Goal: Task Accomplishment & Management: Complete application form

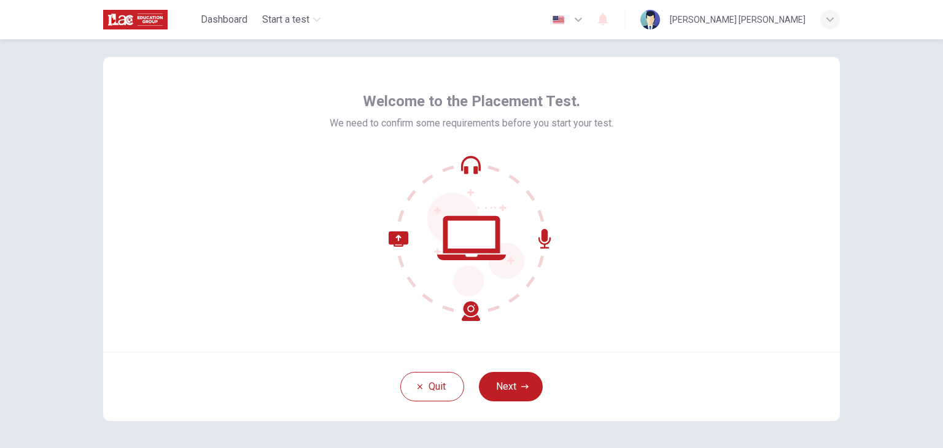
scroll to position [20, 0]
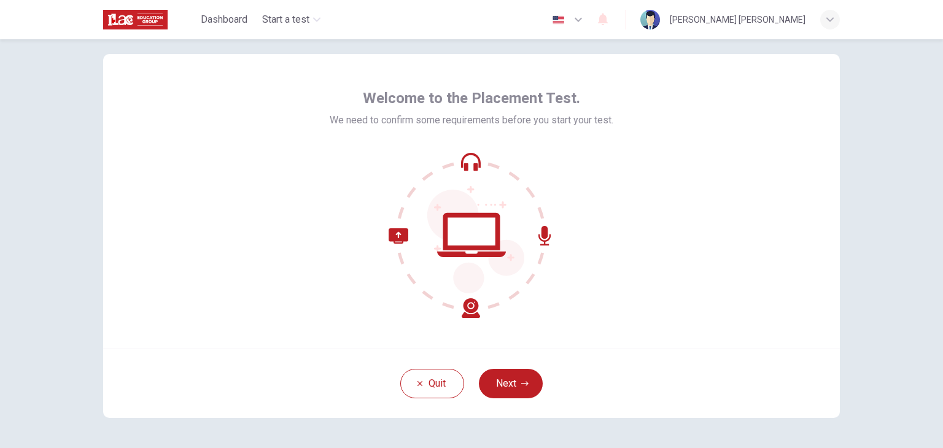
click at [462, 228] on icon at bounding box center [472, 235] width 166 height 166
click at [511, 384] on button "Next" at bounding box center [511, 383] width 64 height 29
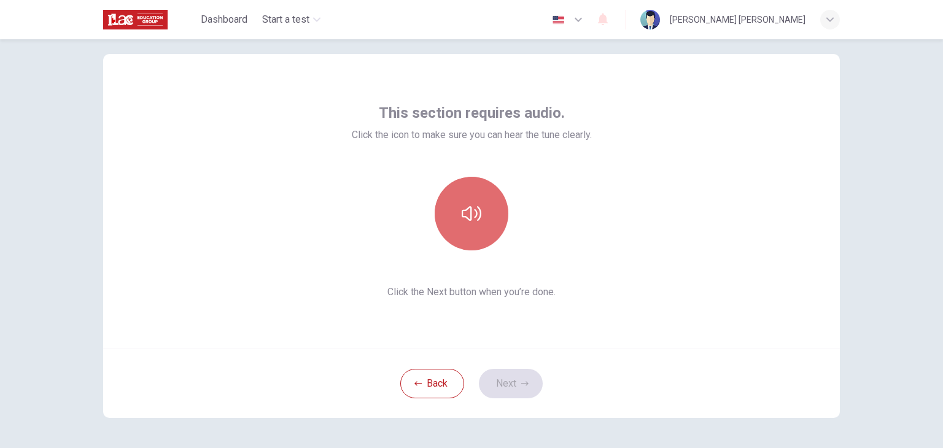
click at [452, 214] on button "button" at bounding box center [472, 214] width 74 height 74
click at [462, 225] on button "button" at bounding box center [472, 214] width 74 height 74
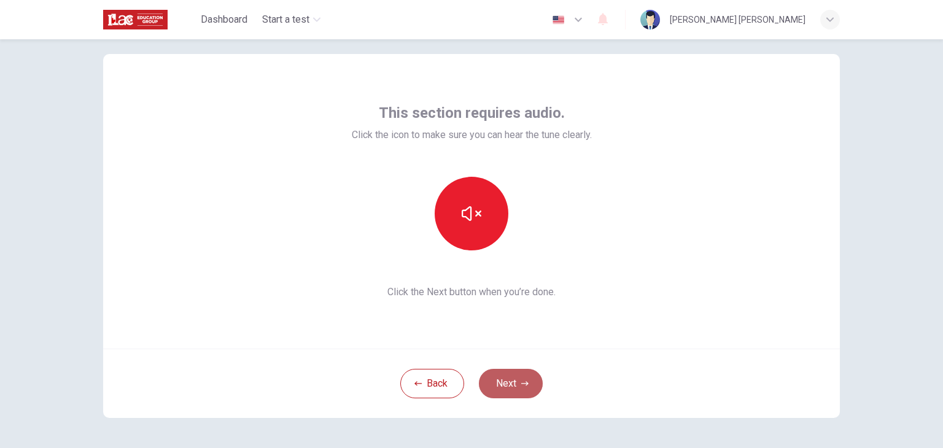
click at [528, 384] on button "Next" at bounding box center [511, 383] width 64 height 29
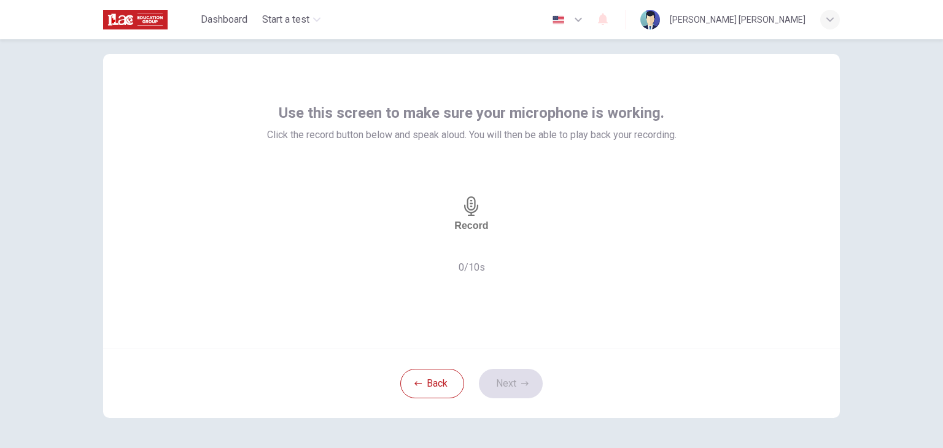
click at [470, 229] on h6 "Record" at bounding box center [471, 226] width 34 height 12
click at [470, 259] on h6 "Stop" at bounding box center [471, 265] width 22 height 12
click at [507, 247] on icon "button" at bounding box center [507, 247] width 0 height 0
click at [431, 247] on icon "button" at bounding box center [431, 247] width 0 height 0
drag, startPoint x: 485, startPoint y: 131, endPoint x: 636, endPoint y: 147, distance: 151.8
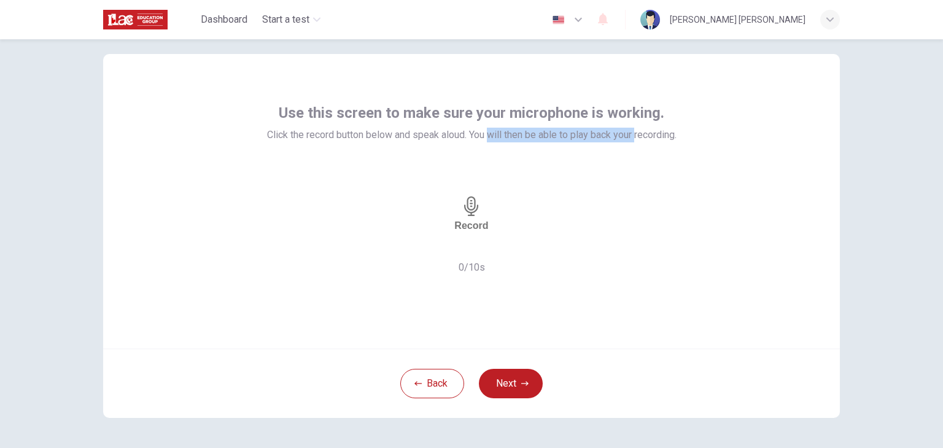
click at [636, 147] on div "Use this screen to make sure your microphone is working. Click the record butto…" at bounding box center [471, 189] width 409 height 172
click at [507, 387] on button "Next" at bounding box center [511, 383] width 64 height 29
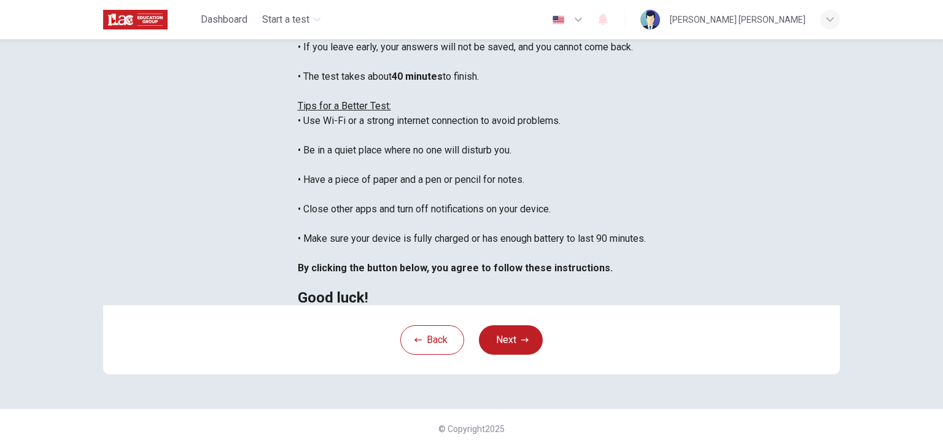
scroll to position [173, 0]
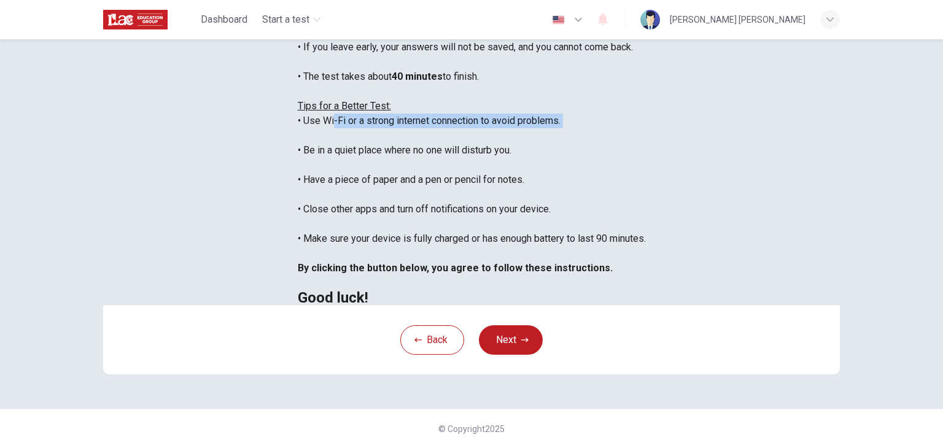
drag, startPoint x: 241, startPoint y: 155, endPoint x: 412, endPoint y: 168, distance: 172.3
click at [412, 168] on div "You are about to start a Placement Test . Before You Start the Test: • Once you…" at bounding box center [472, 135] width 348 height 339
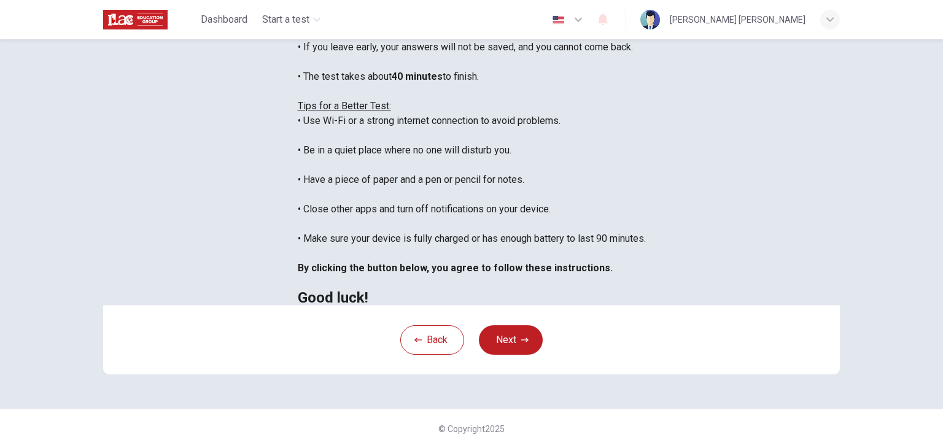
drag, startPoint x: 225, startPoint y: 177, endPoint x: 457, endPoint y: 179, distance: 231.4
click at [457, 179] on div "You are about to start a Placement Test . Before You Start the Test: • Once you…" at bounding box center [472, 135] width 348 height 339
drag, startPoint x: 269, startPoint y: 192, endPoint x: 441, endPoint y: 201, distance: 172.1
click at [441, 201] on div "You are about to start a Placement Test . Before You Start the Test: • Once you…" at bounding box center [472, 135] width 348 height 339
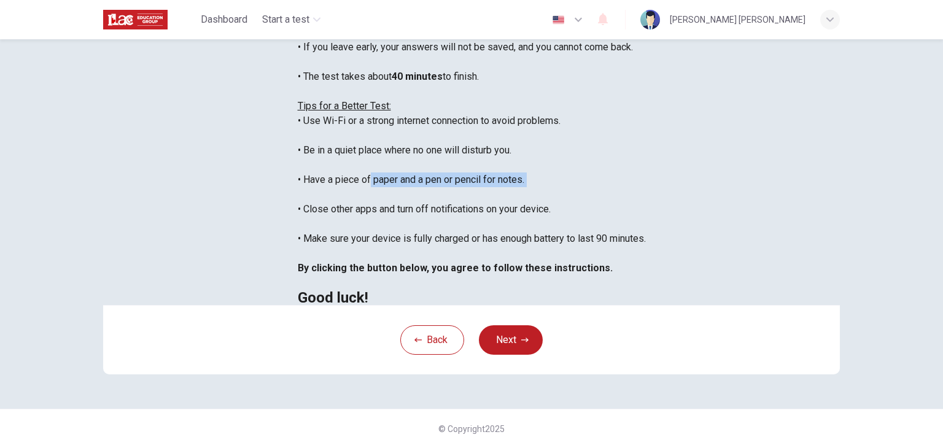
drag, startPoint x: 277, startPoint y: 213, endPoint x: 421, endPoint y: 222, distance: 144.5
click at [421, 222] on div "You are about to start a Placement Test . Before You Start the Test: • Once you…" at bounding box center [472, 135] width 348 height 339
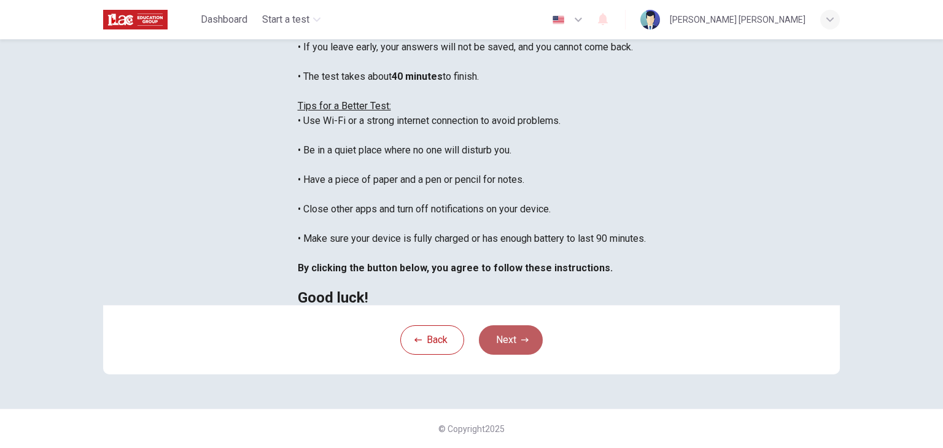
click at [523, 355] on button "Next" at bounding box center [511, 339] width 64 height 29
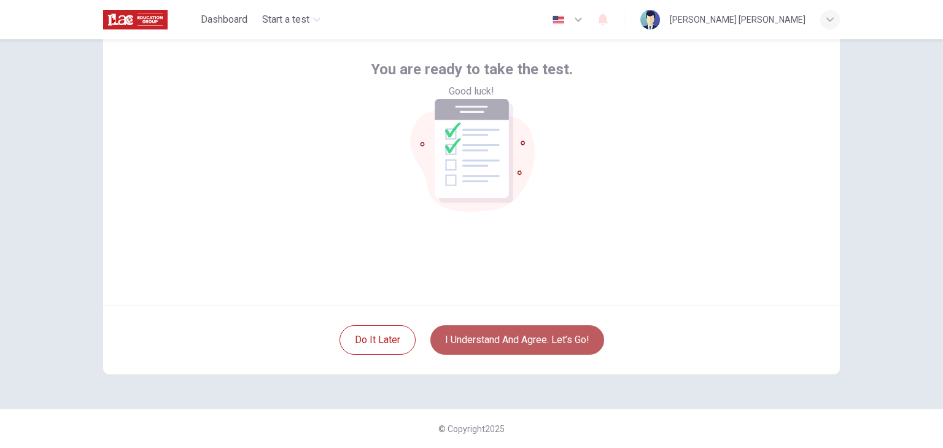
click at [521, 351] on button "I understand and agree. Let’s go!" at bounding box center [517, 339] width 174 height 29
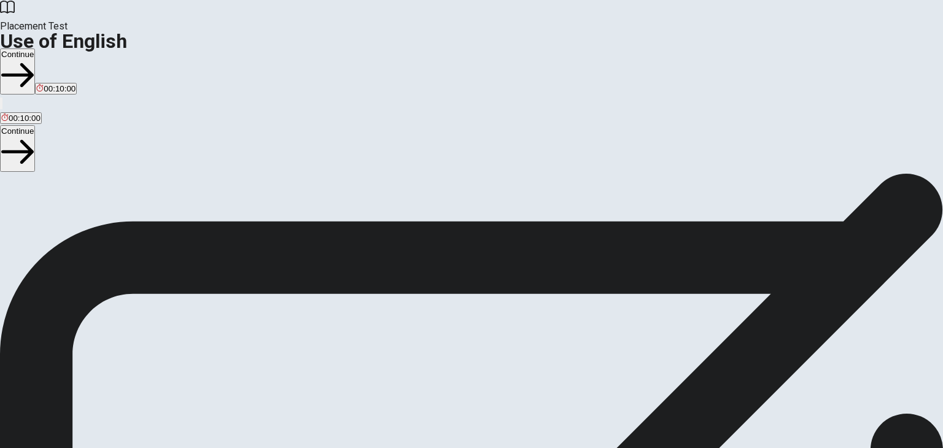
scroll to position [16, 0]
drag, startPoint x: 201, startPoint y: 126, endPoint x: 211, endPoint y: 145, distance: 21.4
click at [211, 157] on div "Use of English Section Directions You will answer 30 questions in total: • 15 g…" at bounding box center [471, 275] width 943 height 236
drag, startPoint x: 211, startPoint y: 145, endPoint x: 199, endPoint y: 180, distance: 37.1
click at [199, 180] on span "You will answer 30 questions in total: • 15 grammar questions • 15 vocabulary q…" at bounding box center [151, 274] width 303 height 233
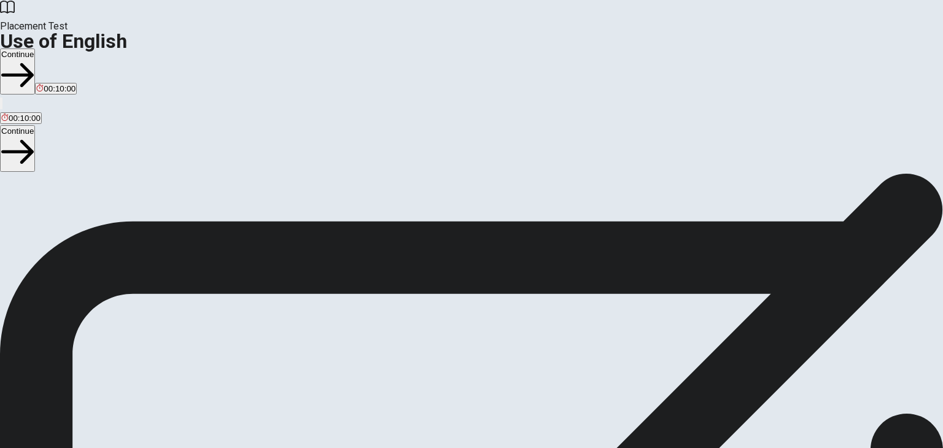
drag, startPoint x: 199, startPoint y: 180, endPoint x: 242, endPoint y: 205, distance: 50.3
click at [242, 205] on span "You will answer 30 questions in total: • 15 grammar questions • 15 vocabulary q…" at bounding box center [151, 274] width 303 height 233
drag, startPoint x: 128, startPoint y: 228, endPoint x: 228, endPoint y: 240, distance: 101.4
click at [228, 240] on div "Use of English Section Directions You will answer 30 questions in total: • 15 g…" at bounding box center [471, 275] width 943 height 236
drag, startPoint x: 150, startPoint y: 274, endPoint x: 182, endPoint y: 301, distance: 42.2
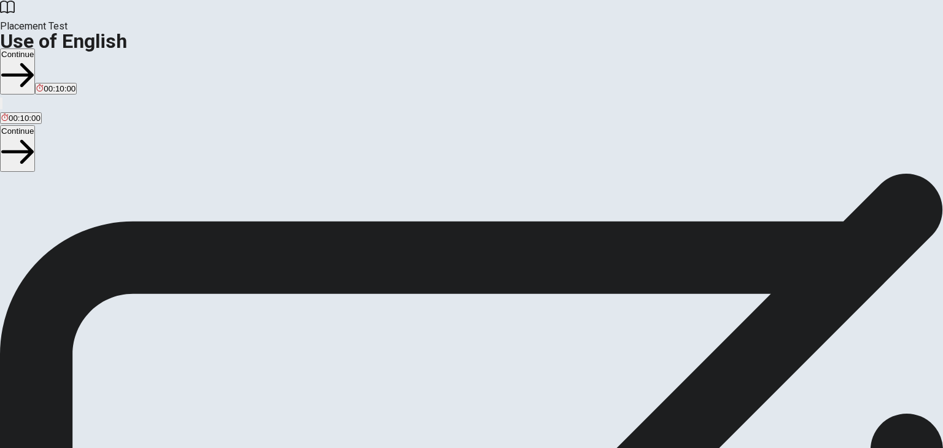
click at [182, 301] on span "You will answer 30 questions in total: • 15 grammar questions • 15 vocabulary q…" at bounding box center [151, 274] width 303 height 233
drag, startPoint x: 182, startPoint y: 301, endPoint x: 231, endPoint y: 303, distance: 49.7
click at [231, 303] on span "You will answer 30 questions in total: • 15 grammar questions • 15 vocabulary q…" at bounding box center [151, 274] width 303 height 233
click at [35, 48] on button "Continue" at bounding box center [17, 71] width 35 height 46
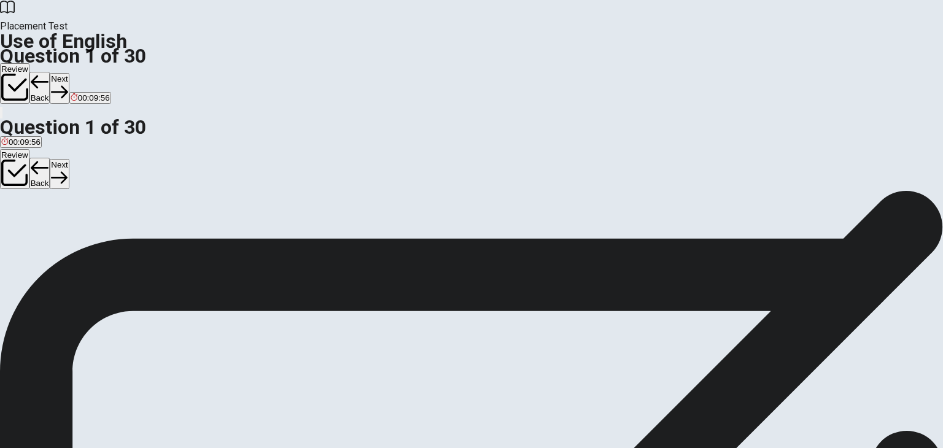
click at [16, 205] on div "A" at bounding box center [8, 209] width 15 height 9
click at [69, 73] on button "Next" at bounding box center [59, 88] width 19 height 30
click at [74, 221] on span "have been" at bounding box center [55, 218] width 38 height 9
click at [534, 190] on div "Question 2 We ____ on vacation for two weeks. A are gone B have been C gone D w…" at bounding box center [471, 190] width 943 height 0
click at [29, 63] on button "Review" at bounding box center [14, 83] width 29 height 41
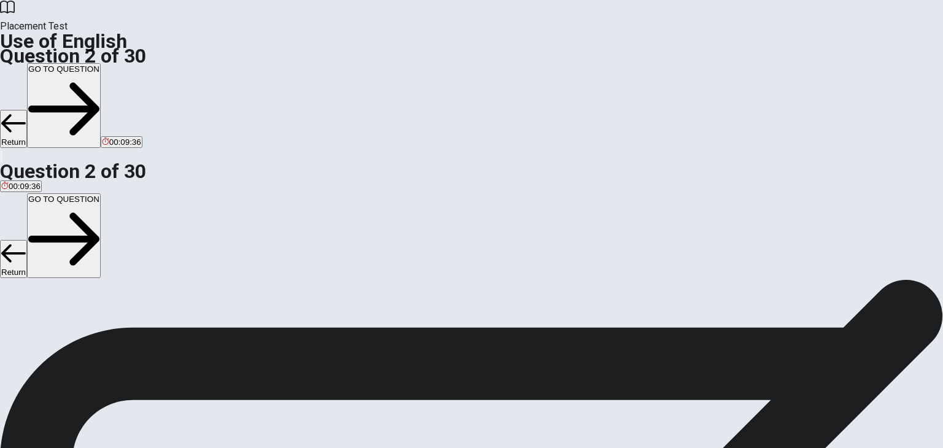
scroll to position [106, 0]
click at [101, 63] on button "GO TO QUESTION" at bounding box center [64, 105] width 74 height 85
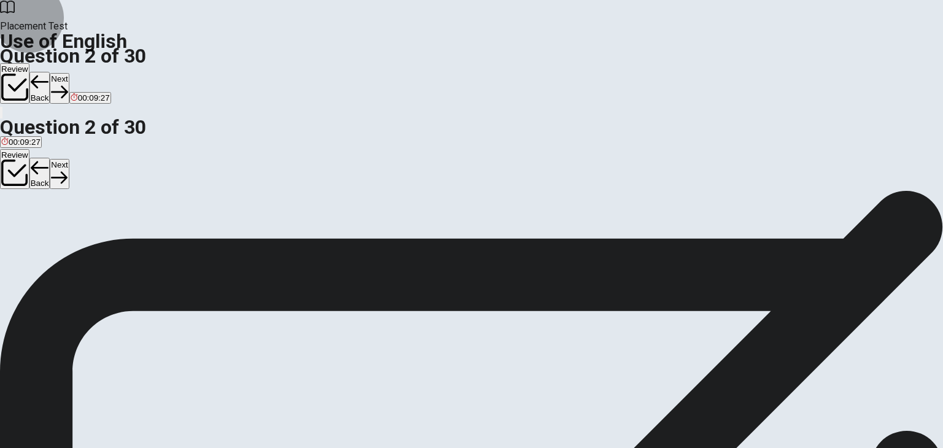
click at [69, 73] on button "Next" at bounding box center [59, 88] width 19 height 30
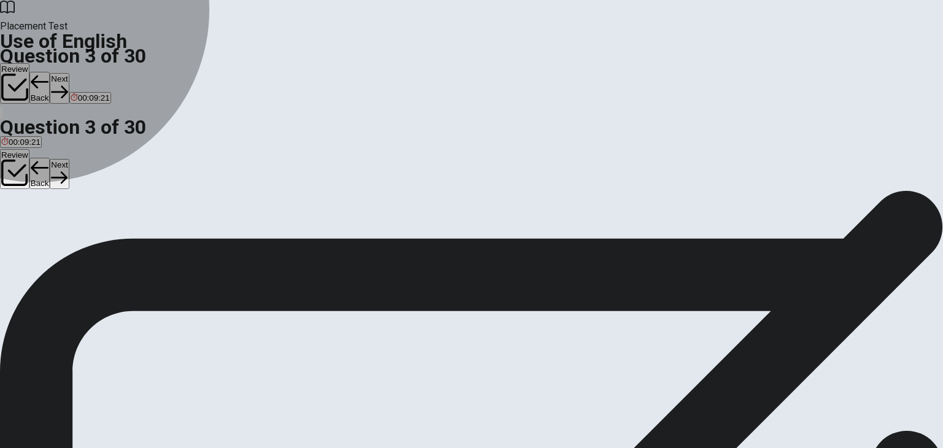
click at [35, 169] on span "have" at bounding box center [26, 170] width 18 height 9
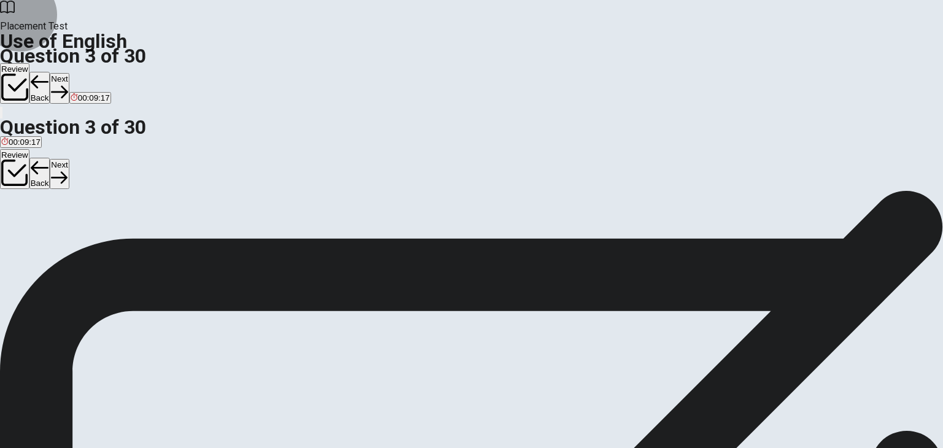
click at [69, 73] on button "Next" at bounding box center [59, 88] width 19 height 30
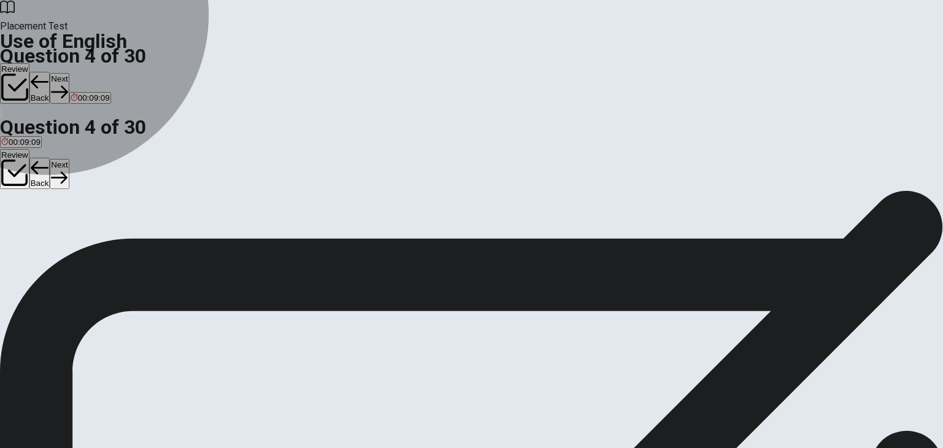
click at [33, 166] on span "will meet" at bounding box center [17, 170] width 32 height 9
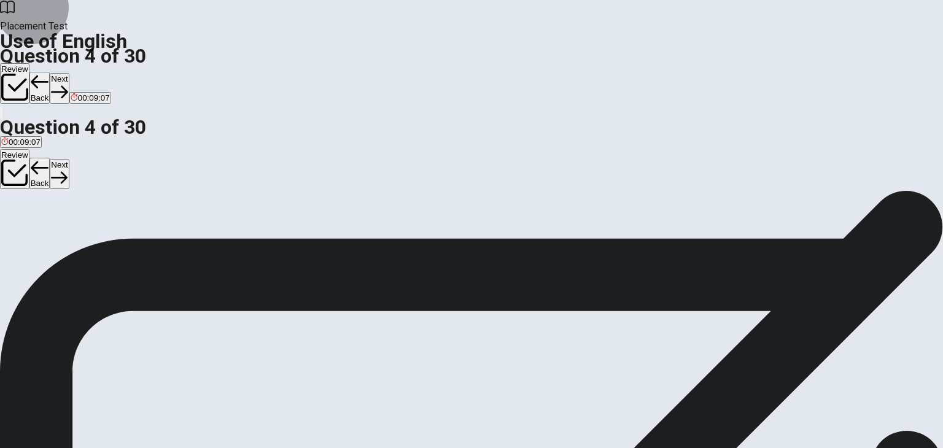
click at [69, 73] on button "Next" at bounding box center [59, 88] width 19 height 30
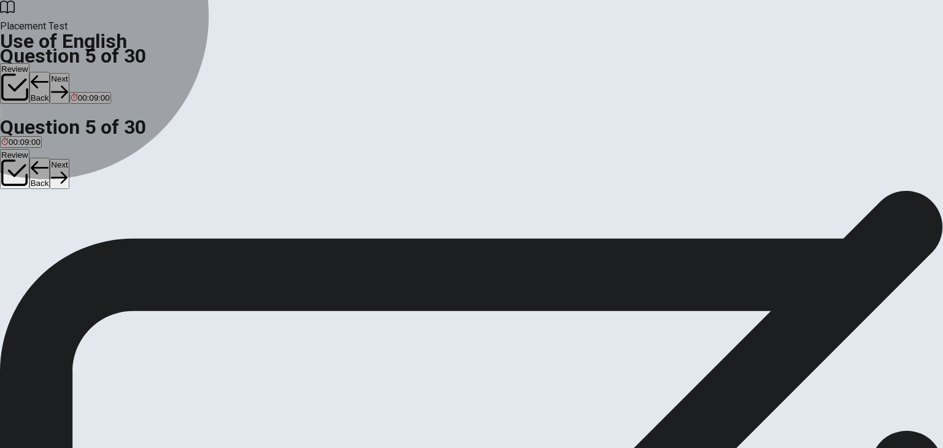
click at [21, 166] on span "stove" at bounding box center [11, 170] width 20 height 9
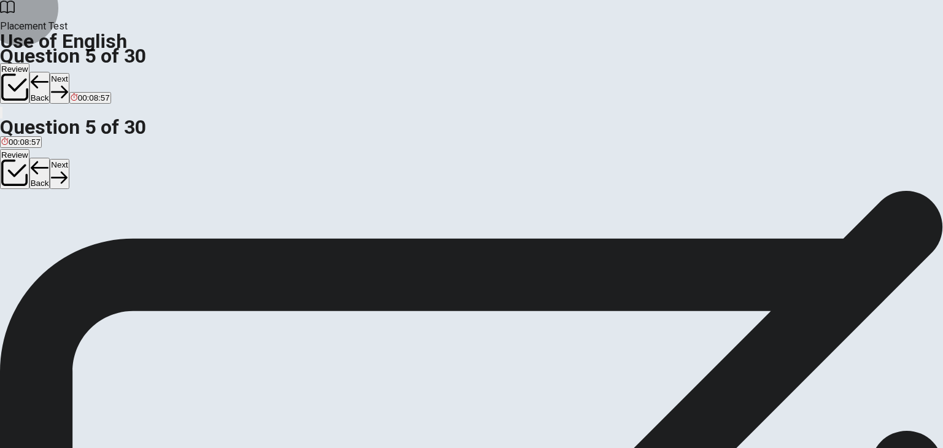
click at [69, 73] on button "Next" at bounding box center [59, 88] width 19 height 30
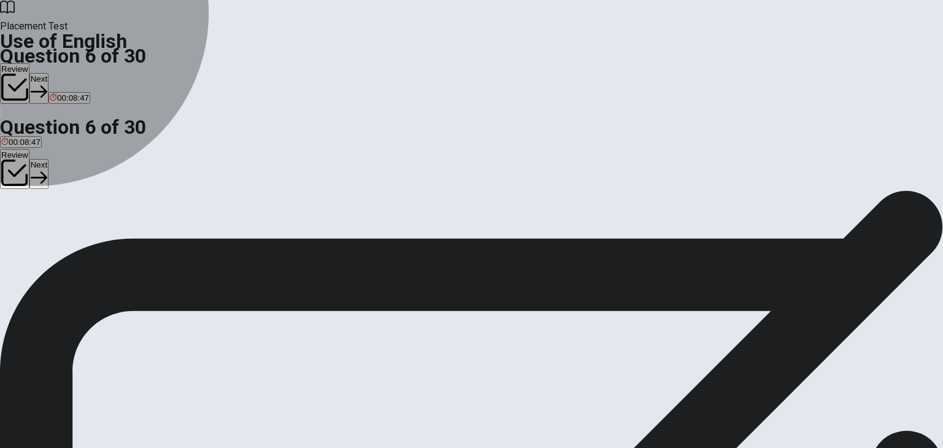
click at [15, 212] on span "zoo" at bounding box center [8, 216] width 14 height 9
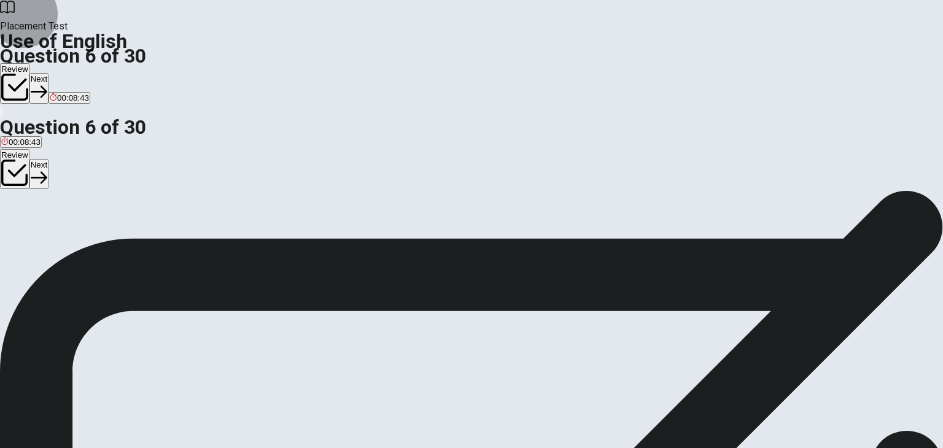
click at [48, 73] on button "Next" at bounding box center [38, 88] width 19 height 30
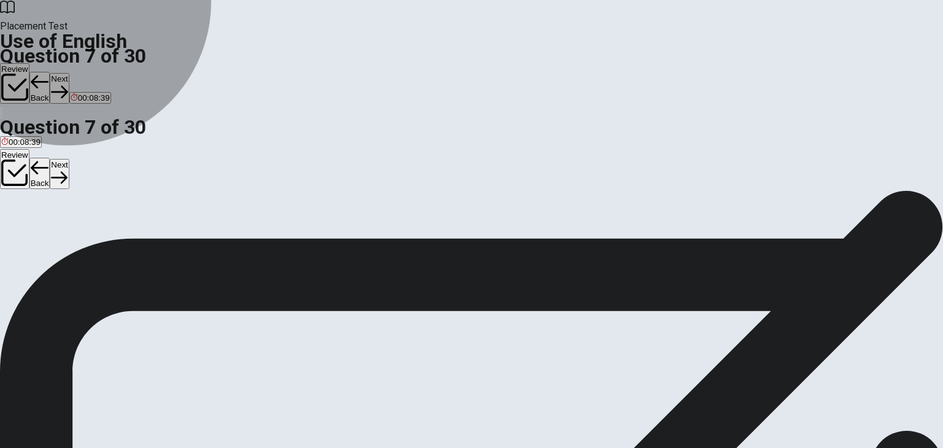
click at [41, 206] on button "B phone" at bounding box center [28, 211] width 25 height 21
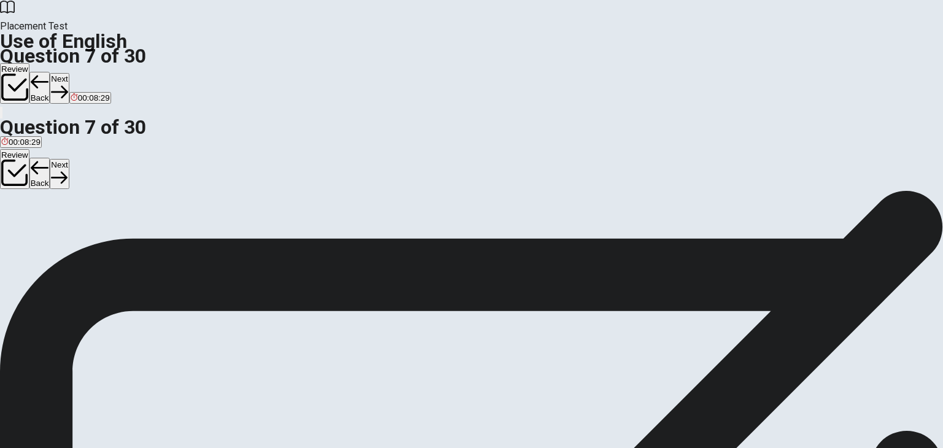
click at [69, 73] on button "Next" at bounding box center [59, 88] width 19 height 30
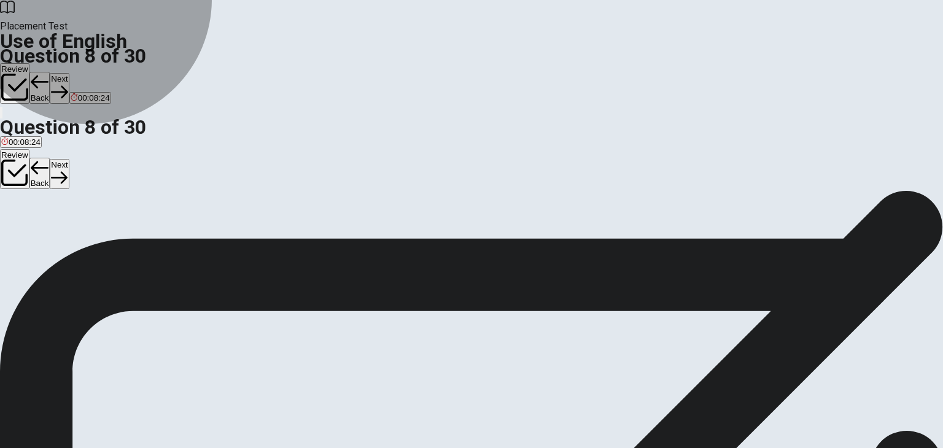
click at [72, 222] on button "C Sick" at bounding box center [63, 211] width 18 height 21
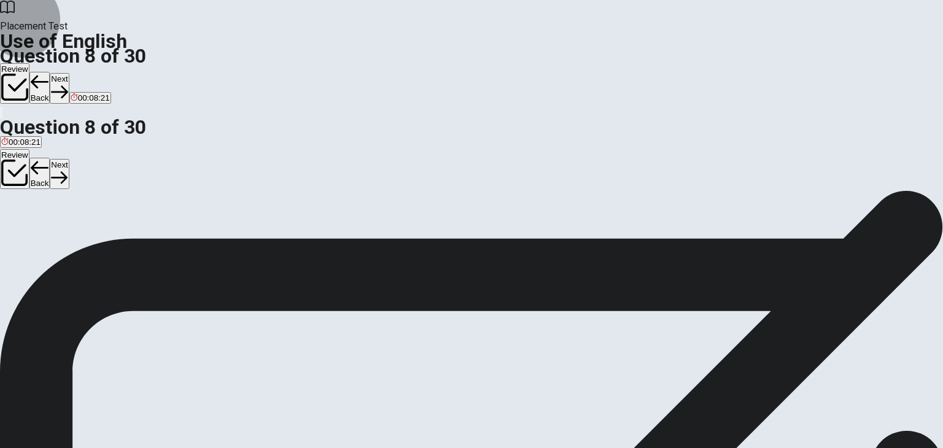
click at [69, 73] on button "Next" at bounding box center [59, 88] width 19 height 30
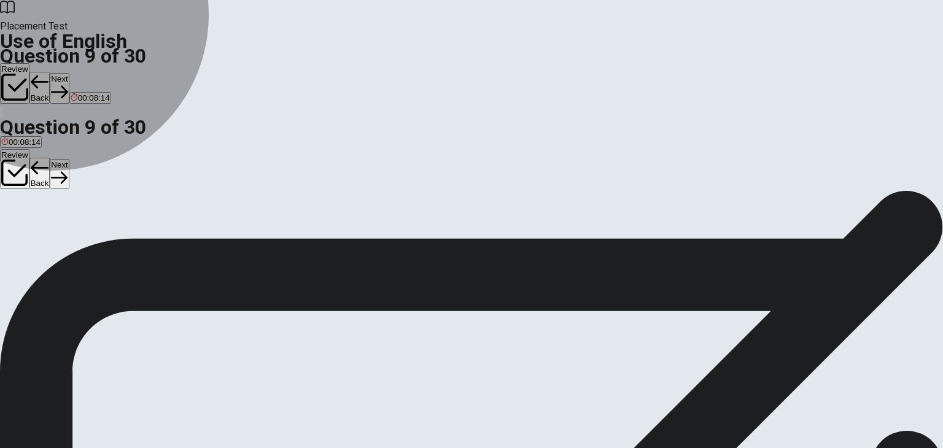
click at [41, 220] on button "B clock" at bounding box center [30, 211] width 21 height 21
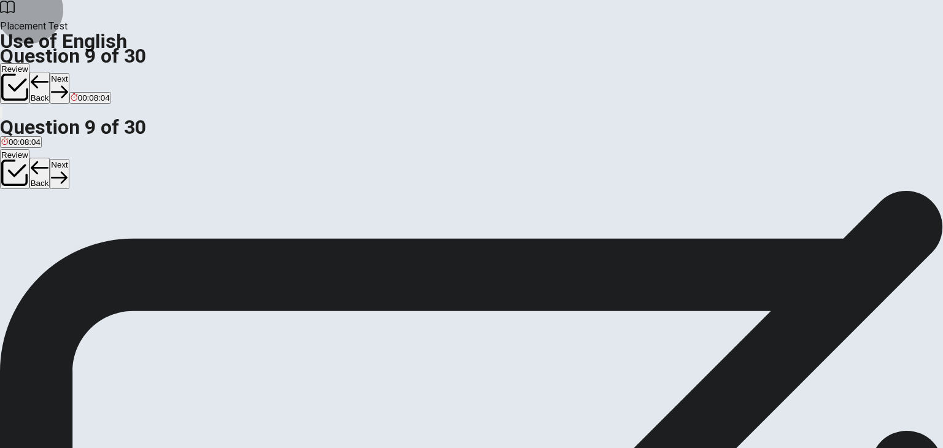
click at [69, 73] on button "Next" at bounding box center [59, 88] width 19 height 30
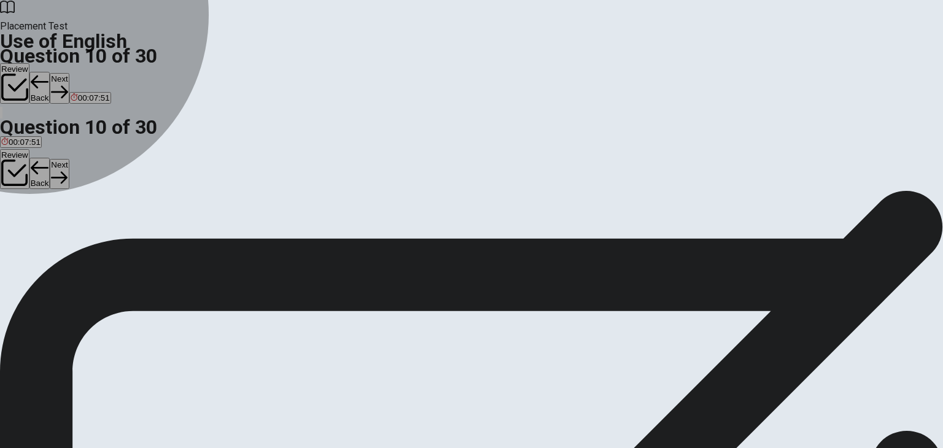
click at [14, 212] on span "Are" at bounding box center [7, 216] width 13 height 9
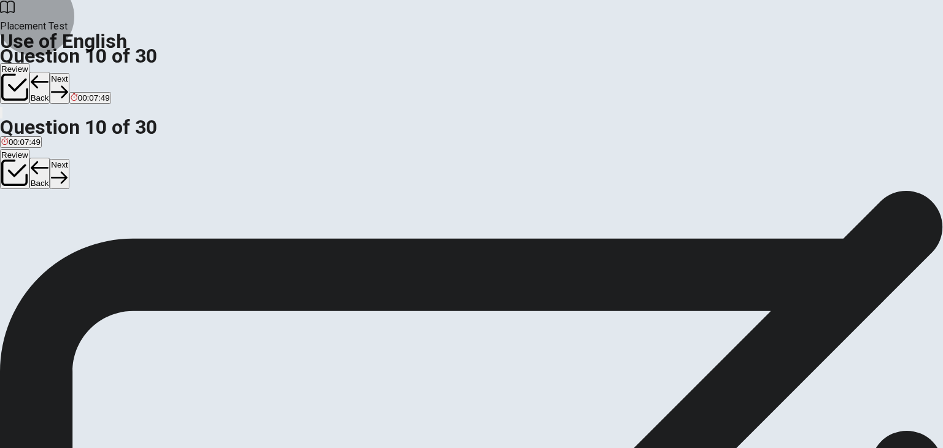
click at [69, 73] on button "Next" at bounding box center [59, 88] width 19 height 30
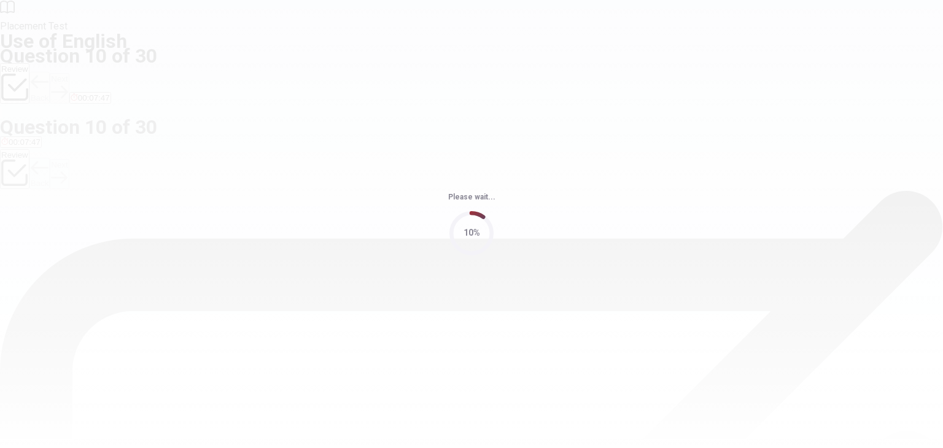
scroll to position [0, 0]
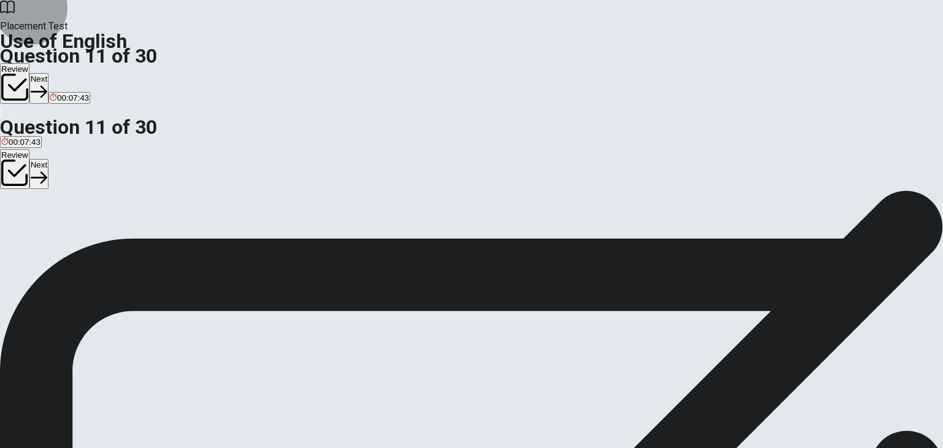
click at [29, 63] on button "Review" at bounding box center [14, 83] width 29 height 41
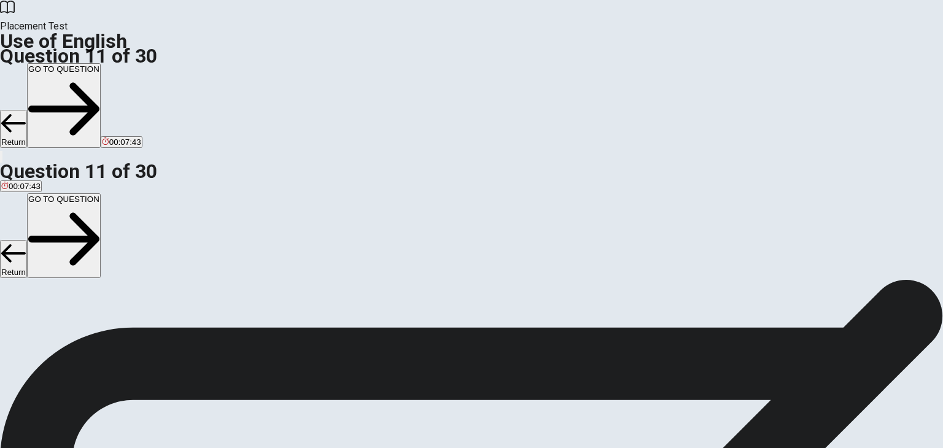
scroll to position [172, 0]
drag, startPoint x: 816, startPoint y: 242, endPoint x: 819, endPoint y: 143, distance: 98.9
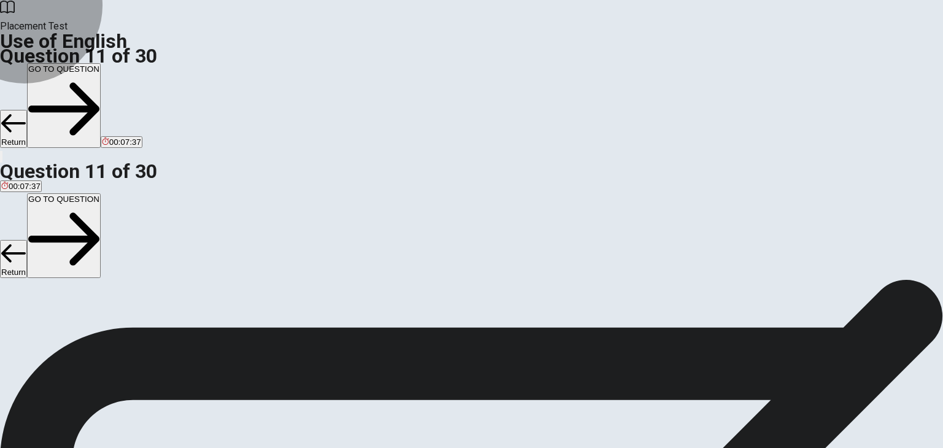
click at [101, 63] on button "GO TO QUESTION" at bounding box center [64, 105] width 74 height 85
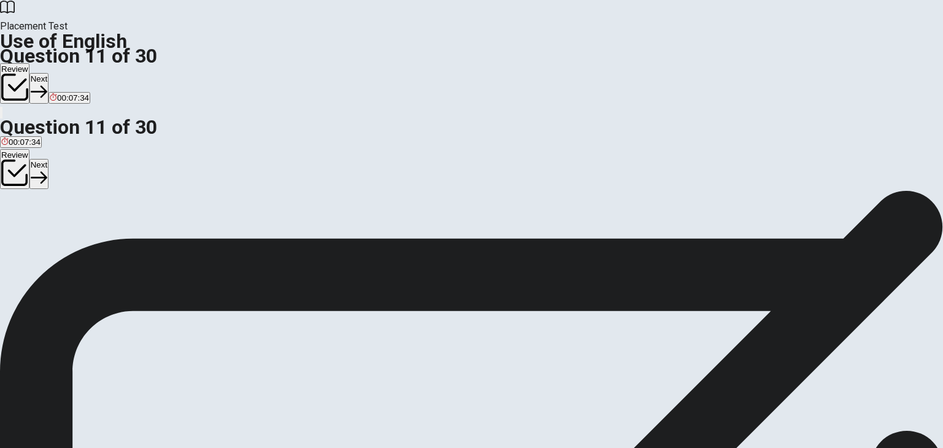
scroll to position [44, 0]
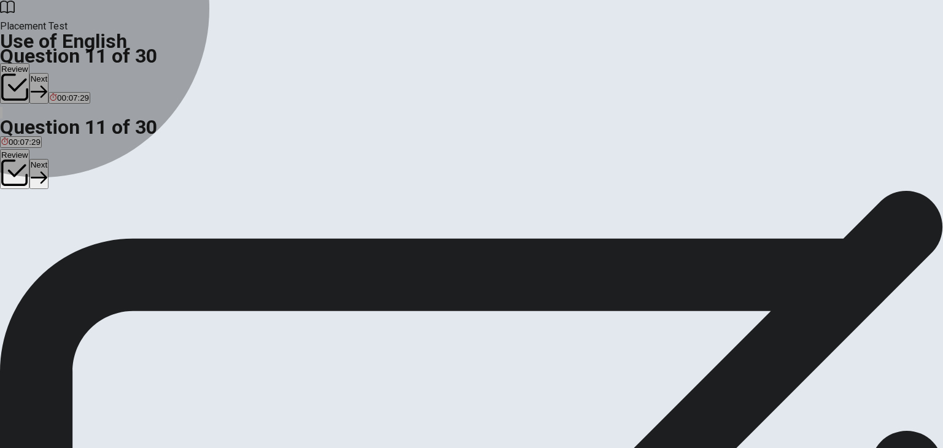
click at [149, 195] on span "will buy" at bounding box center [135, 190] width 27 height 9
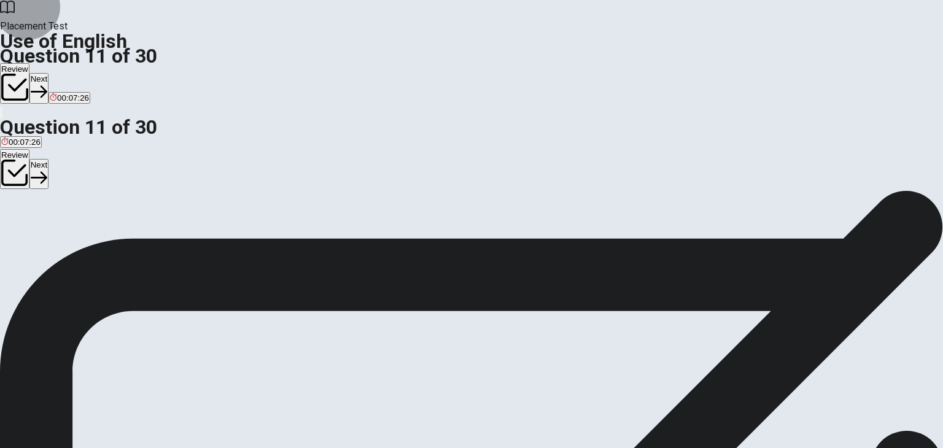
click at [48, 73] on button "Next" at bounding box center [38, 88] width 19 height 30
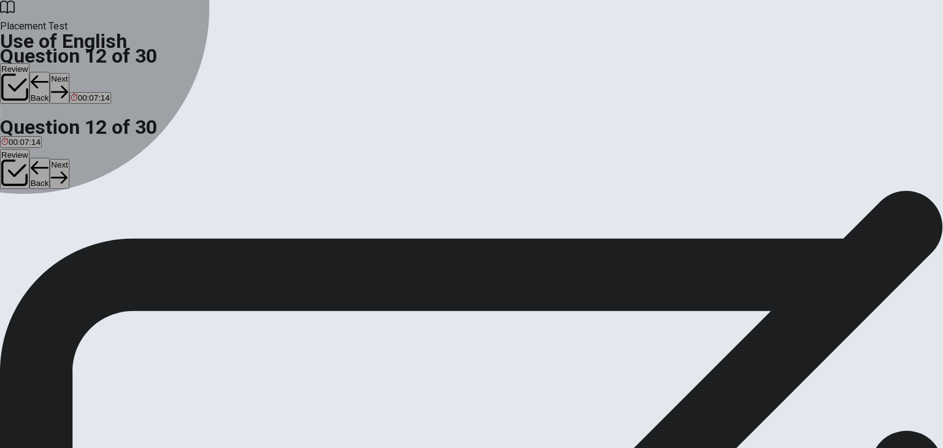
click at [52, 187] on button "B finish" at bounding box center [40, 186] width 21 height 21
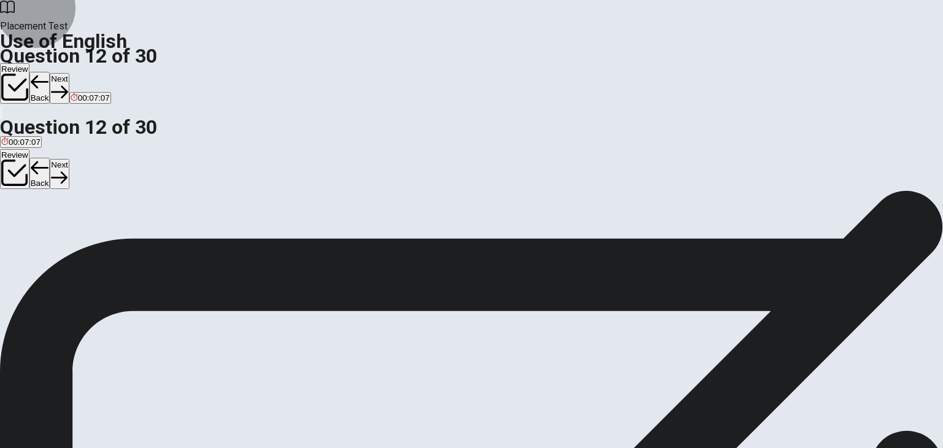
click at [68, 83] on icon "button" at bounding box center [59, 91] width 17 height 17
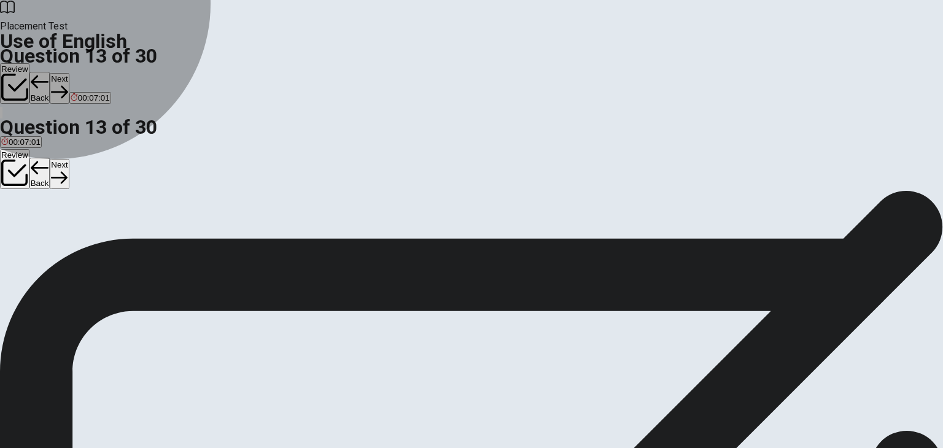
click at [103, 196] on button "D was sent" at bounding box center [85, 186] width 35 height 21
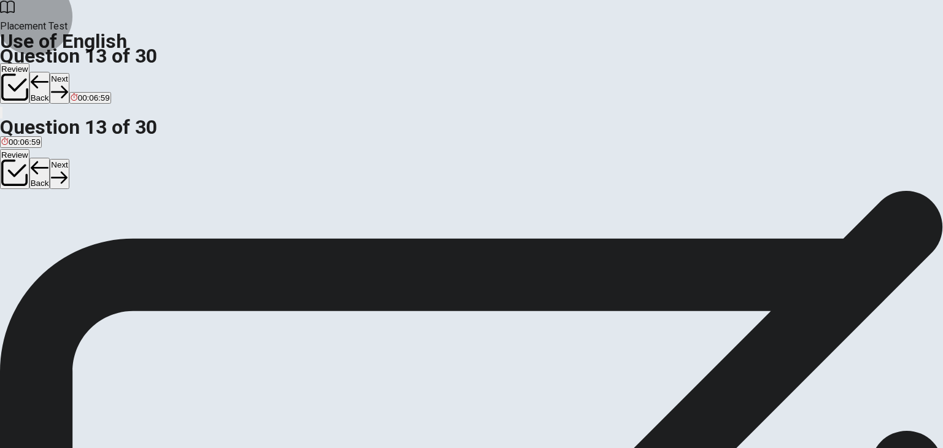
click at [69, 73] on button "Next" at bounding box center [59, 88] width 19 height 30
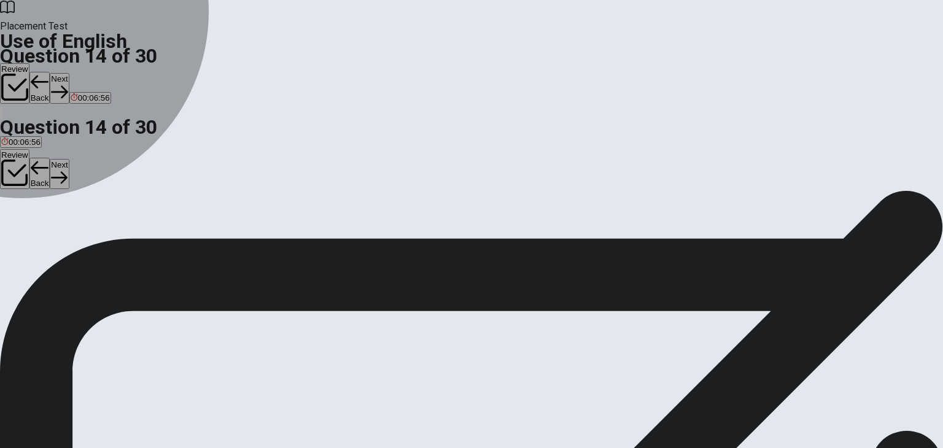
click at [19, 177] on div "A" at bounding box center [10, 181] width 18 height 9
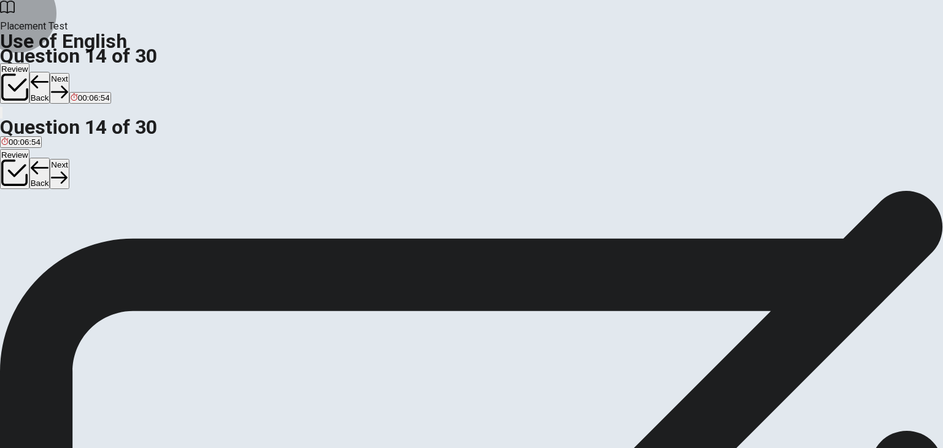
click at [69, 73] on button "Next" at bounding box center [59, 88] width 19 height 30
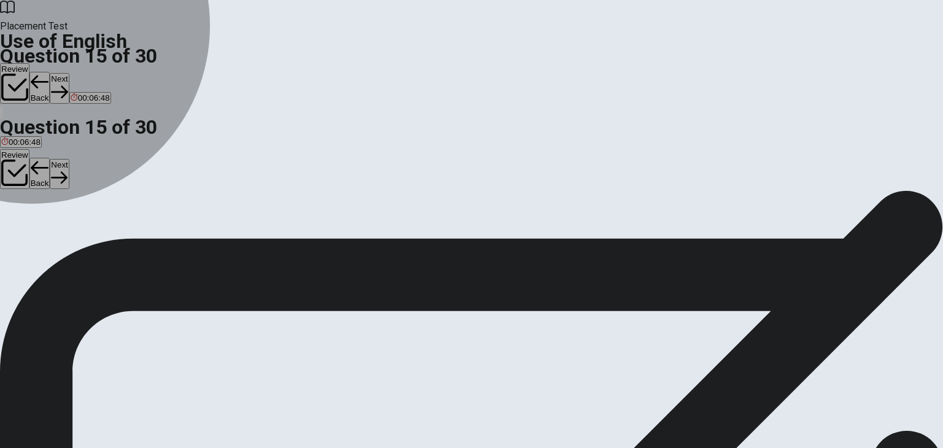
click at [53, 196] on button "C set" at bounding box center [46, 186] width 14 height 21
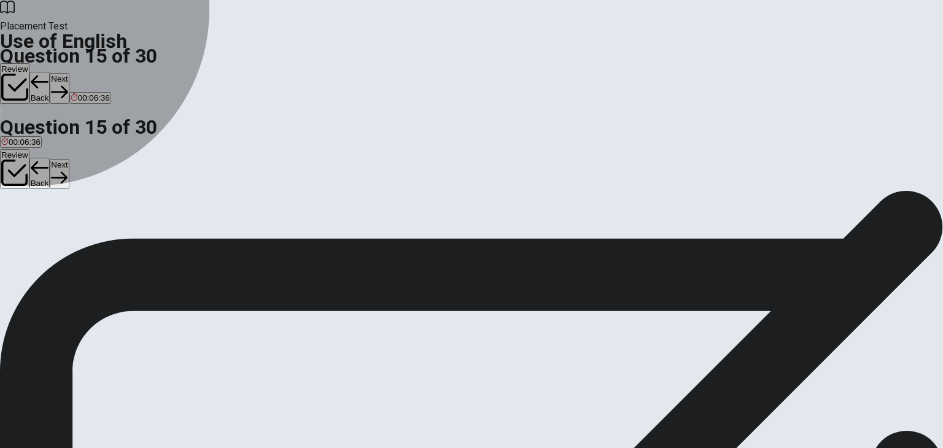
click at [72, 195] on span "hang" at bounding box center [63, 190] width 18 height 9
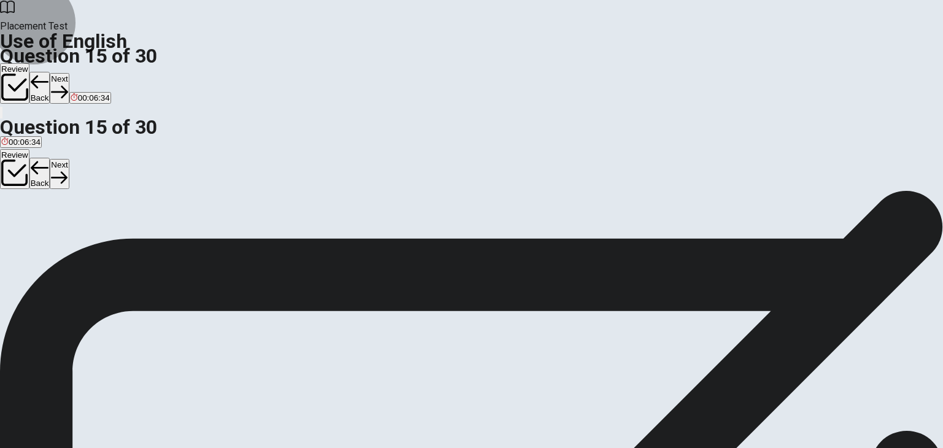
click at [69, 73] on button "Next" at bounding box center [59, 88] width 19 height 30
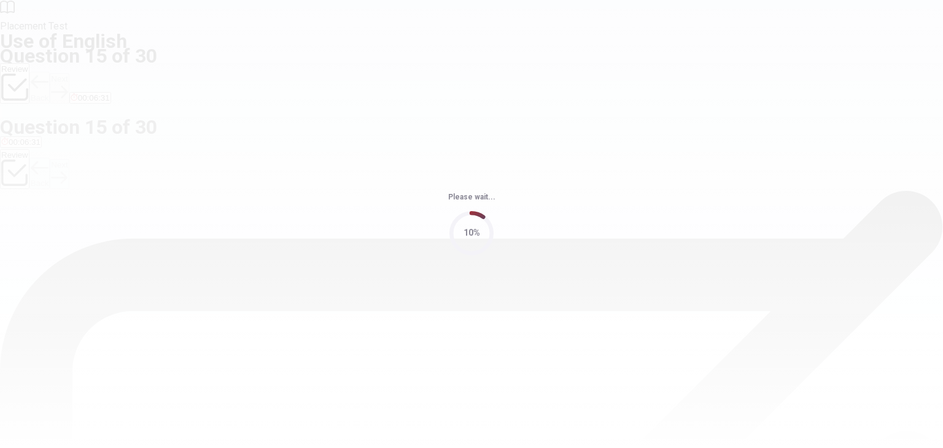
scroll to position [0, 0]
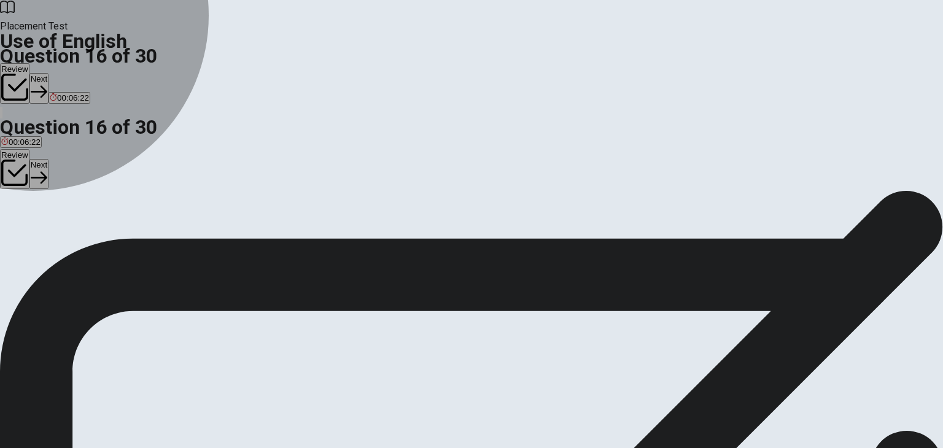
click at [20, 230] on span "finish" at bounding box center [10, 234] width 19 height 9
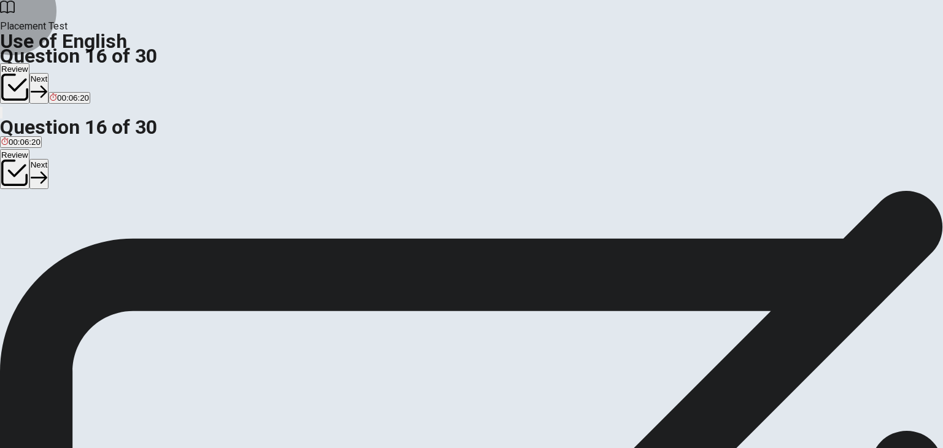
click at [48, 73] on button "Next" at bounding box center [38, 88] width 19 height 30
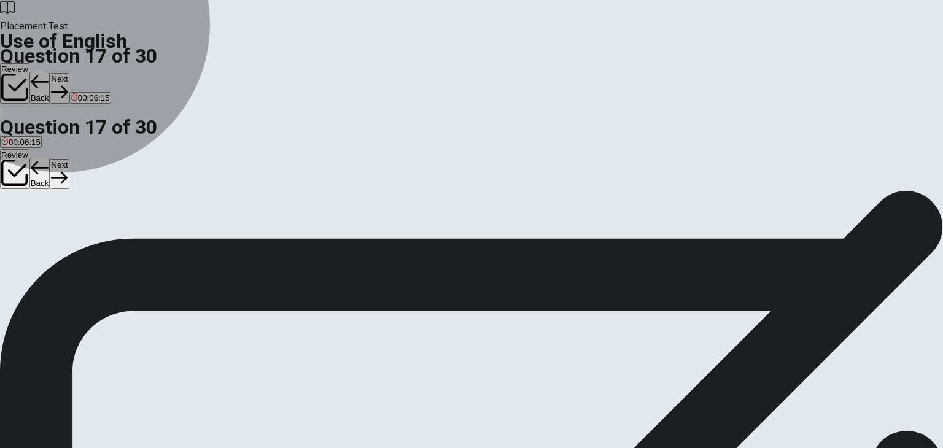
click at [62, 241] on button "C sad" at bounding box center [54, 230] width 16 height 21
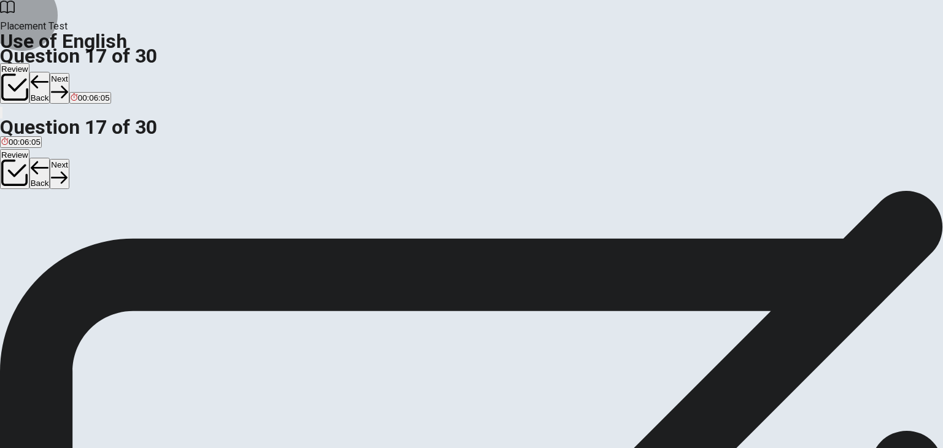
click at [69, 73] on button "Next" at bounding box center [59, 88] width 19 height 30
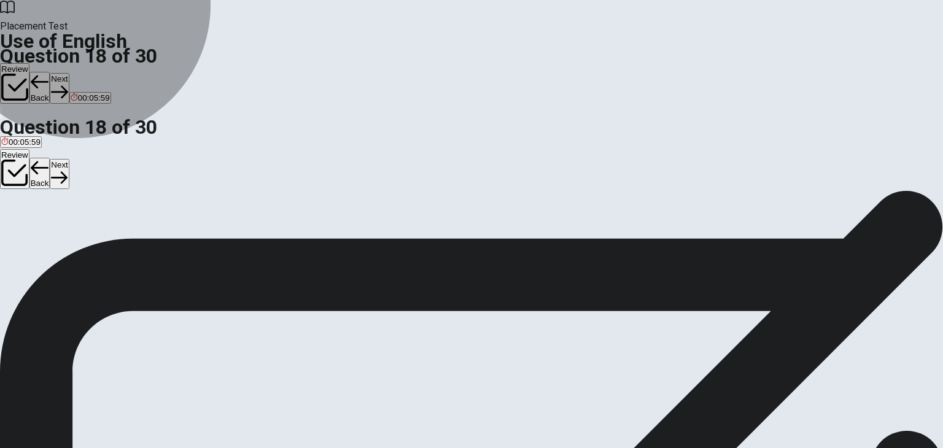
click at [111, 241] on button "D interesting" at bounding box center [91, 230] width 41 height 21
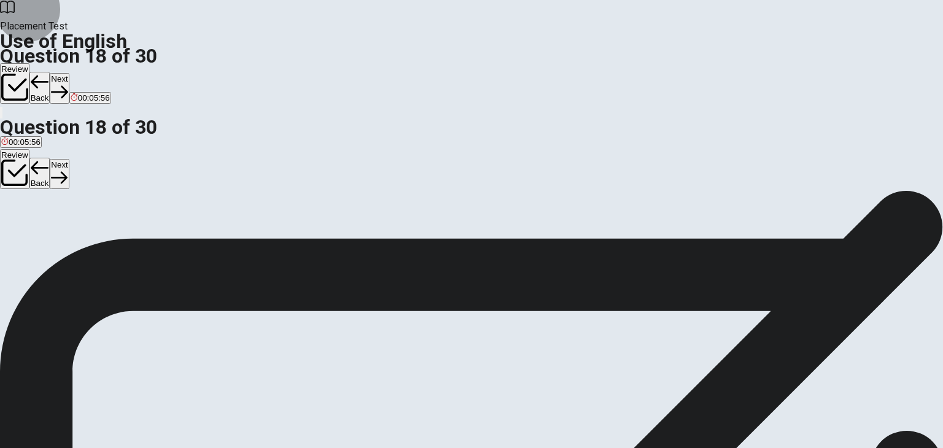
click at [69, 73] on button "Next" at bounding box center [59, 88] width 19 height 30
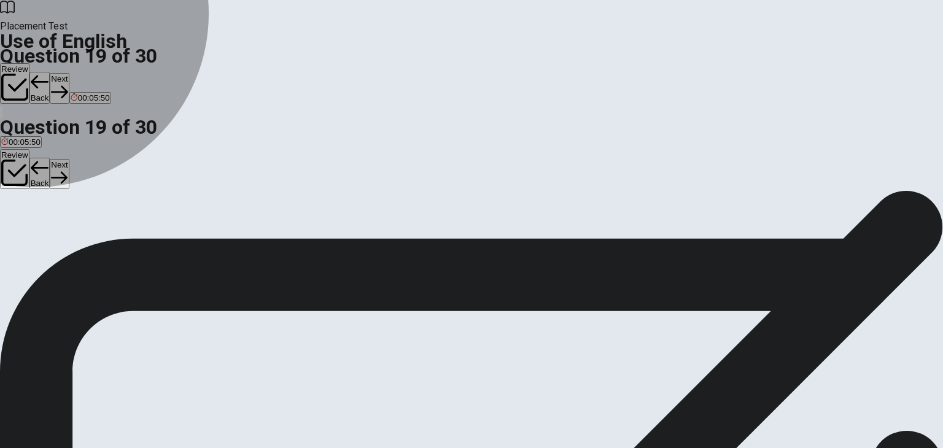
click at [25, 230] on span "feeling" at bounding box center [13, 234] width 24 height 9
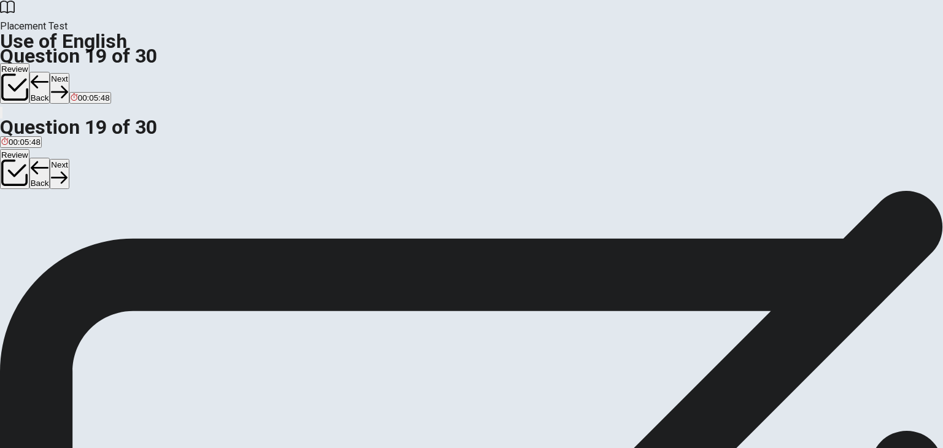
click at [69, 73] on button "Next" at bounding box center [59, 88] width 19 height 30
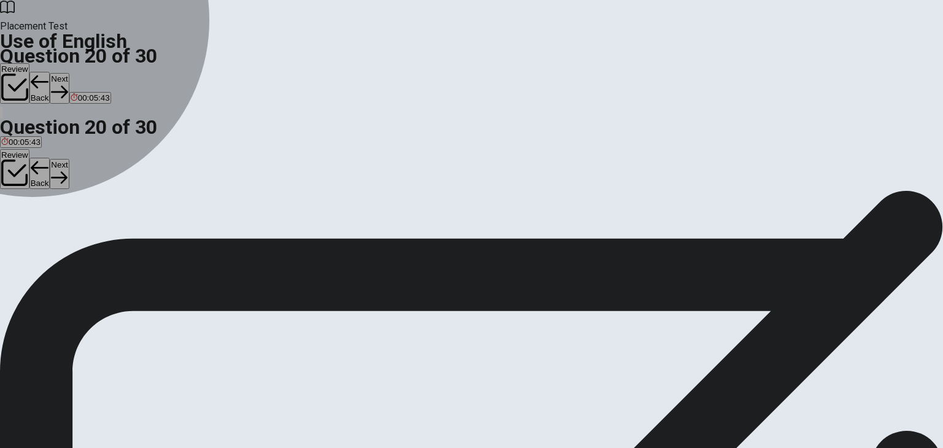
click at [25, 230] on span "Would" at bounding box center [12, 234] width 23 height 9
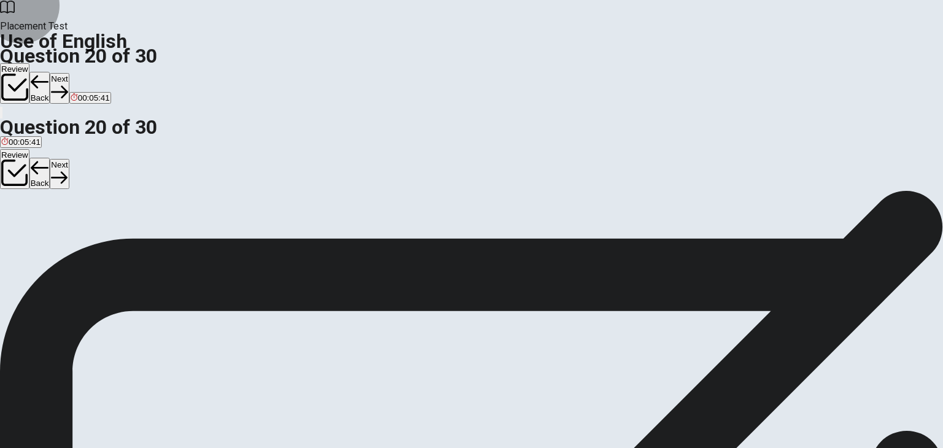
click at [69, 73] on button "Next" at bounding box center [59, 88] width 19 height 30
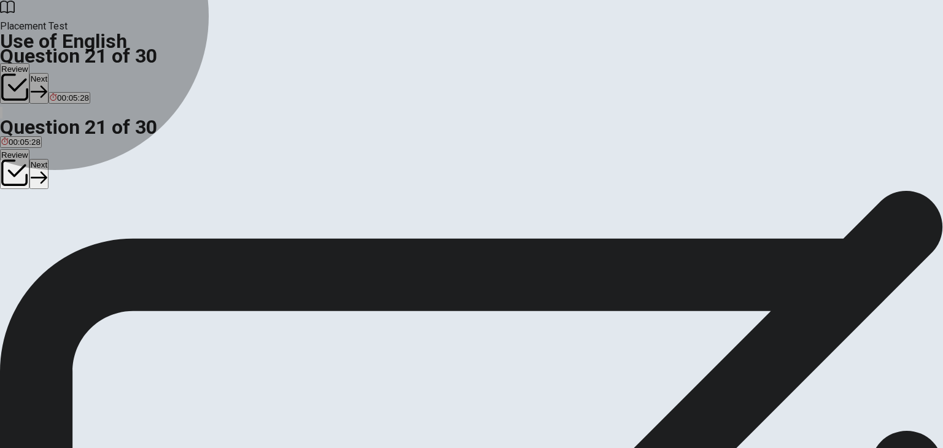
click at [37, 230] on span "the higher" at bounding box center [19, 234] width 36 height 9
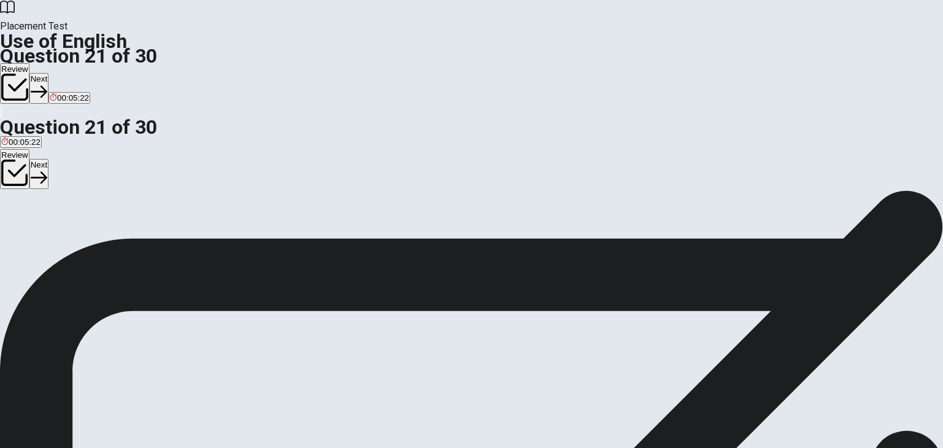
click at [134, 239] on span "the highest" at bounding box center [114, 234] width 40 height 9
click at [48, 73] on button "Next" at bounding box center [38, 88] width 19 height 30
click at [407, 242] on div "A review B was reviewed C reviewing D reviewed" at bounding box center [471, 231] width 943 height 22
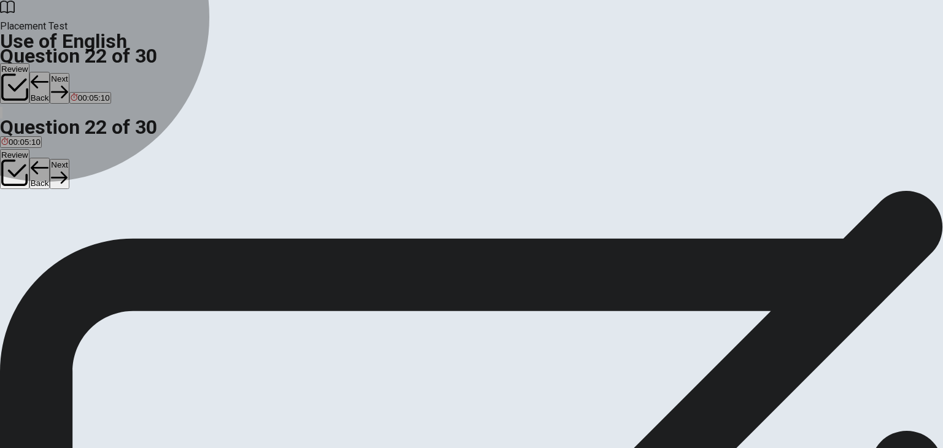
click at [77, 239] on span "was reviewed" at bounding box center [53, 234] width 50 height 9
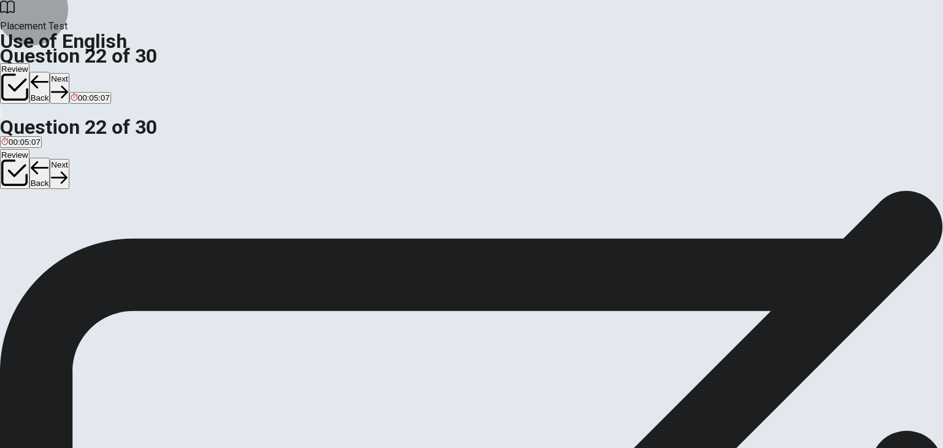
click at [69, 73] on button "Next" at bounding box center [59, 88] width 19 height 30
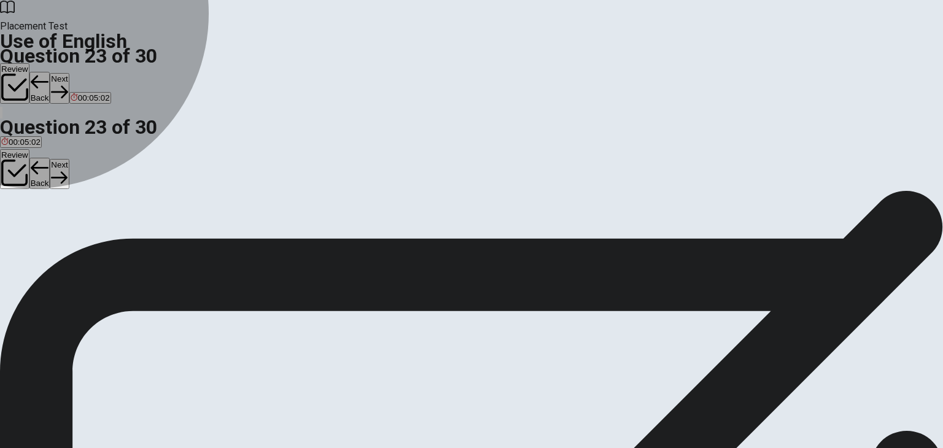
click at [21, 230] on span "study" at bounding box center [11, 234] width 20 height 9
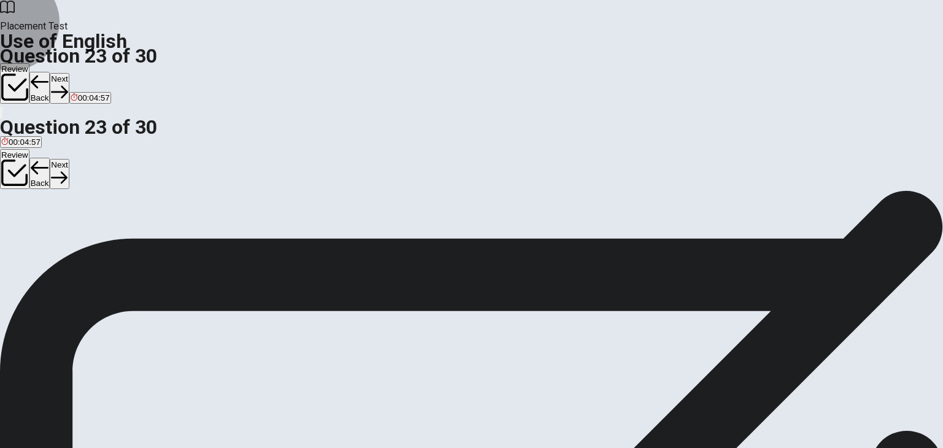
click at [69, 73] on button "Next" at bounding box center [59, 88] width 19 height 30
click at [89, 239] on span "would do" at bounding box center [72, 234] width 33 height 9
click at [68, 83] on icon "button" at bounding box center [59, 91] width 17 height 17
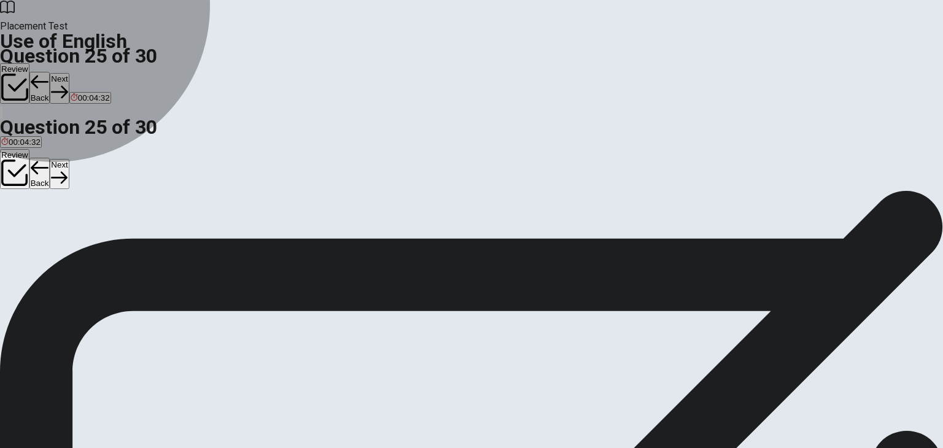
click at [28, 220] on button "A update" at bounding box center [14, 230] width 28 height 21
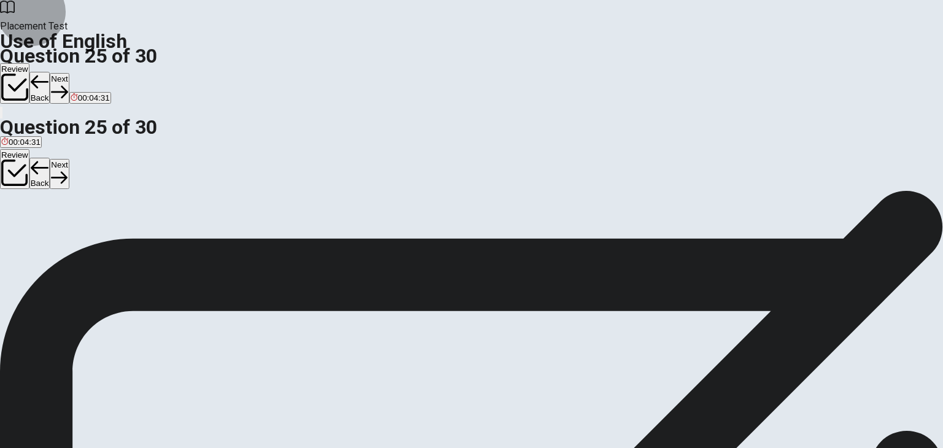
click at [69, 73] on button "Next" at bounding box center [59, 88] width 19 height 30
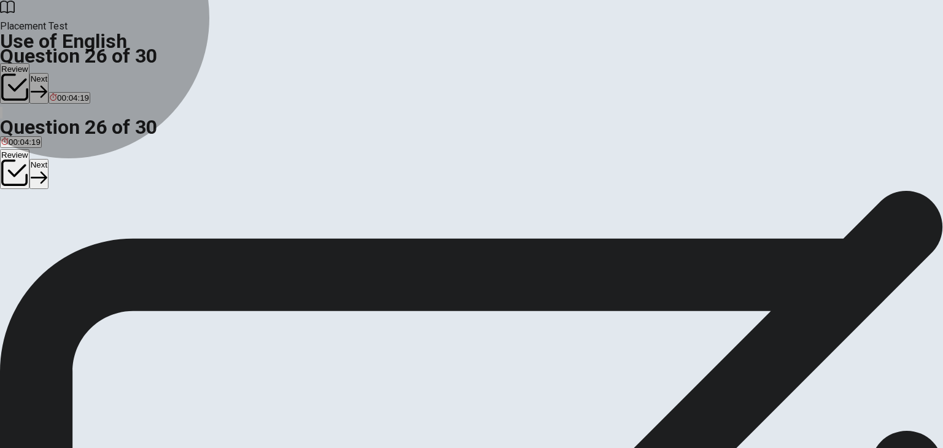
click at [42, 230] on span "give or add" at bounding box center [21, 234] width 41 height 9
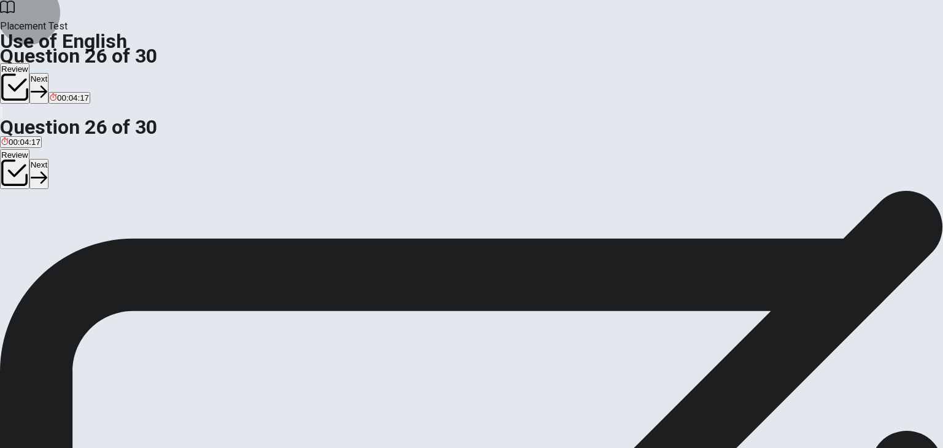
click at [48, 73] on button "Next" at bounding box center [38, 88] width 19 height 30
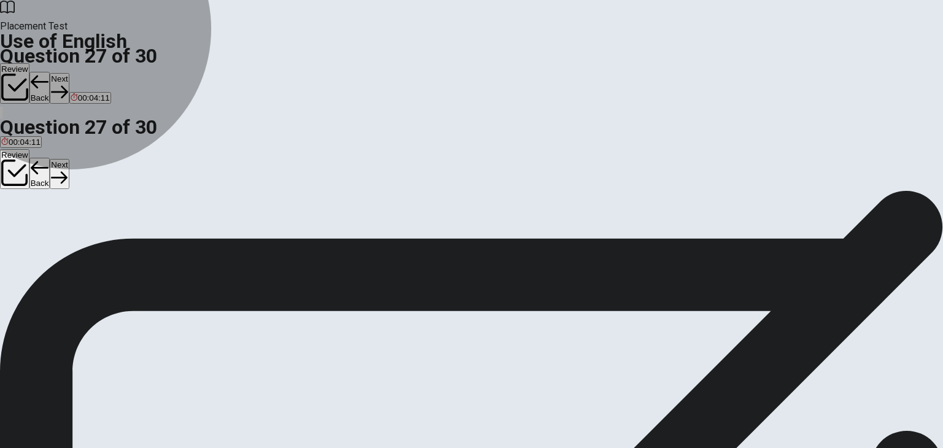
click at [133, 241] on button "C can change" at bounding box center [110, 230] width 45 height 21
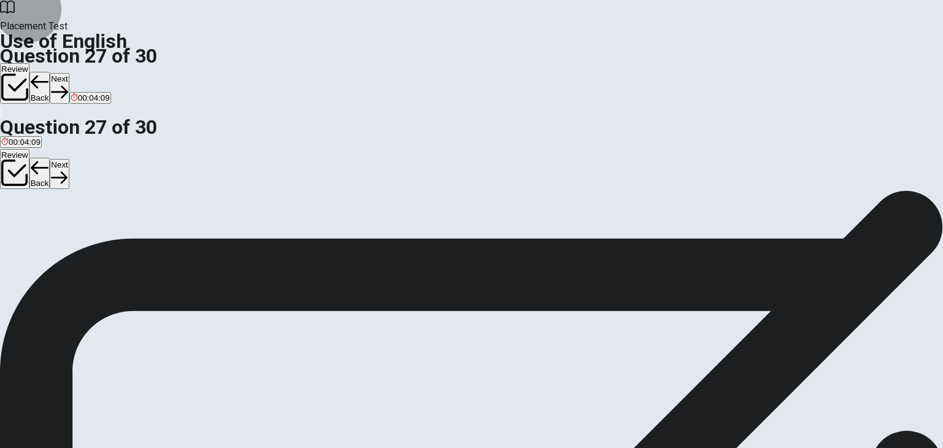
click at [69, 73] on button "Next" at bounding box center [59, 88] width 19 height 30
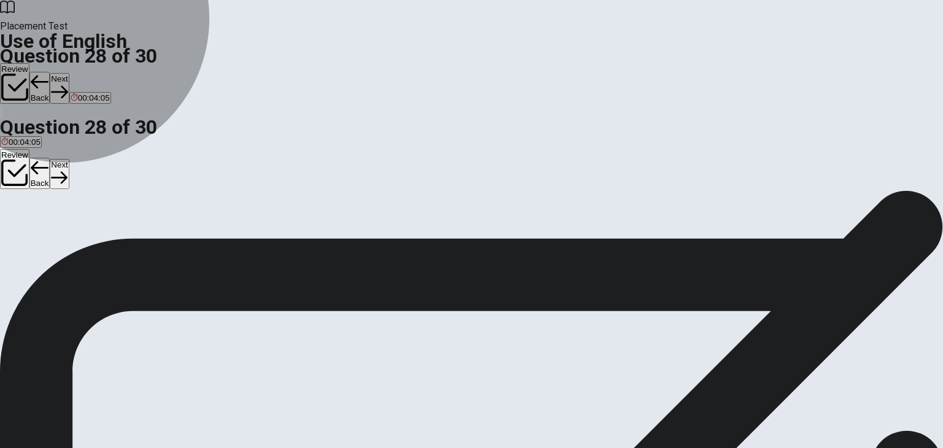
click at [53, 230] on span "a current style" at bounding box center [27, 234] width 52 height 9
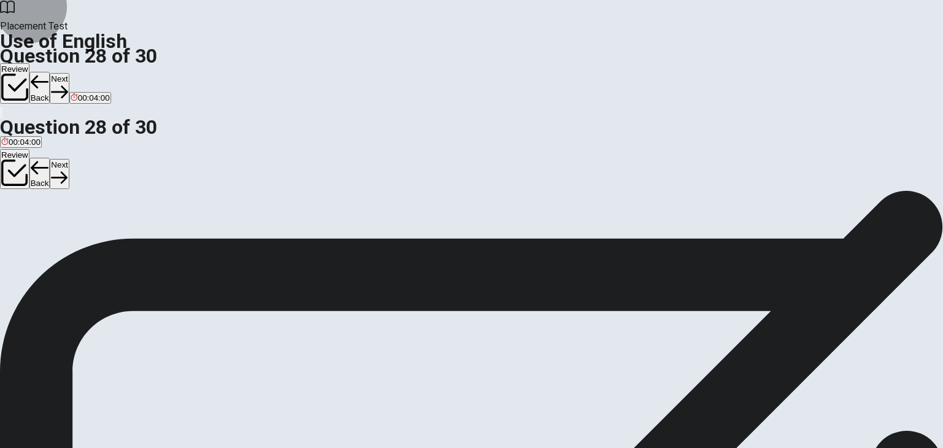
click at [69, 73] on button "Next" at bounding box center [59, 88] width 19 height 30
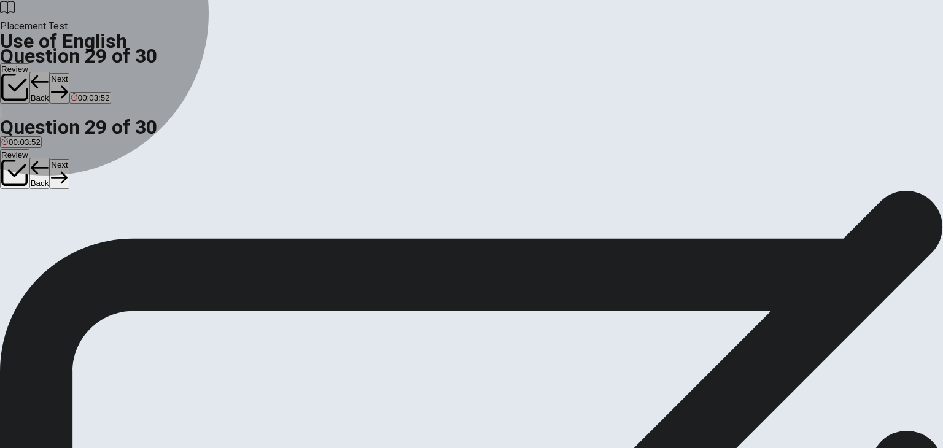
click at [75, 237] on span "attractive" at bounding box center [58, 234] width 33 height 9
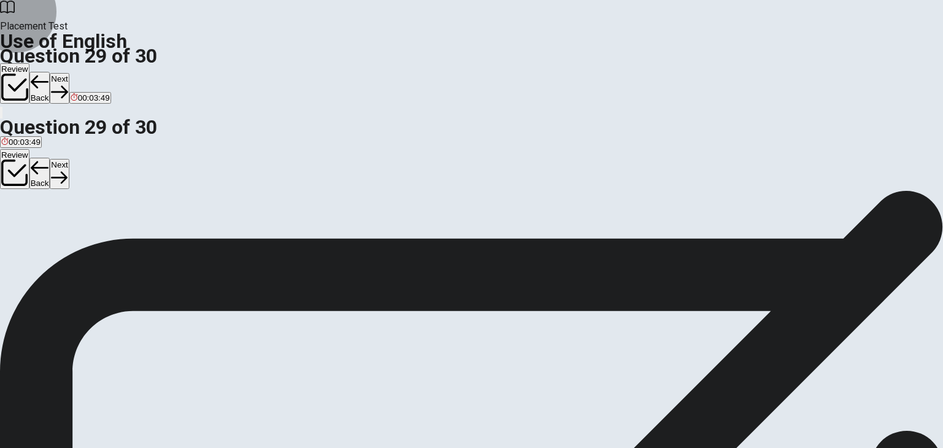
click at [69, 73] on button "Next" at bounding box center [59, 88] width 19 height 30
click at [144, 241] on button "D would have come" at bounding box center [111, 230] width 66 height 21
click at [69, 73] on button "Next" at bounding box center [59, 88] width 19 height 30
drag, startPoint x: 446, startPoint y: 200, endPoint x: 504, endPoint y: 264, distance: 86.0
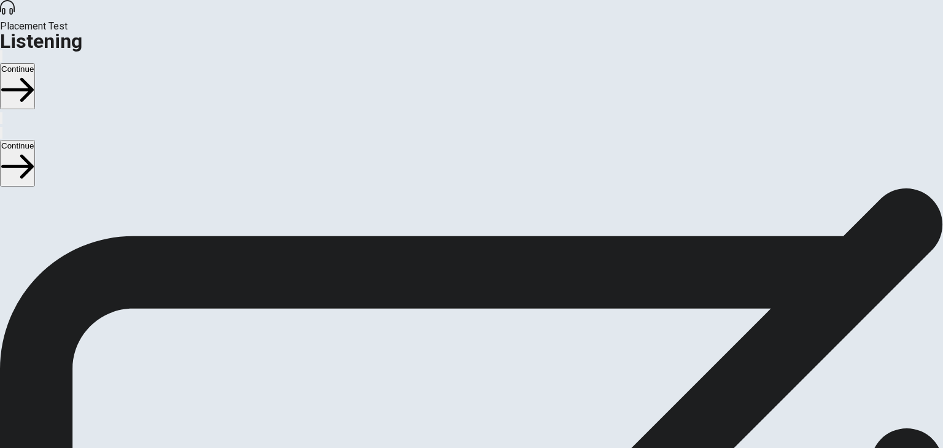
drag, startPoint x: 152, startPoint y: 148, endPoint x: 284, endPoint y: 153, distance: 131.4
click at [284, 189] on span "There are 3 audio clips in this section. Each clip has 5 questions. Before each…" at bounding box center [296, 283] width 592 height 188
drag, startPoint x: 276, startPoint y: 154, endPoint x: 199, endPoint y: 190, distance: 84.8
click at [199, 190] on span "There are 3 audio clips in this section. Each clip has 5 questions. Before each…" at bounding box center [296, 283] width 592 height 188
drag, startPoint x: 228, startPoint y: 189, endPoint x: 328, endPoint y: 188, distance: 99.4
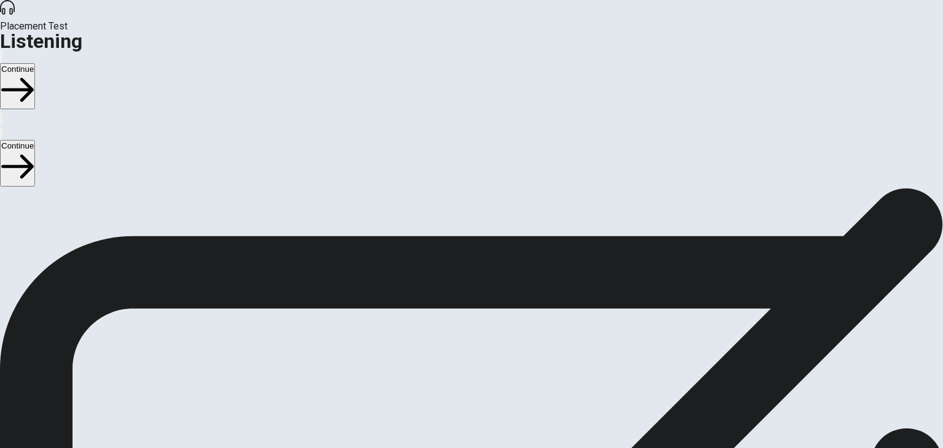
click at [328, 189] on span "There are 3 audio clips in this section. Each clip has 5 questions. Before each…" at bounding box center [296, 283] width 592 height 188
drag, startPoint x: 328, startPoint y: 188, endPoint x: 295, endPoint y: 219, distance: 45.6
click at [295, 219] on span "There are 3 audio clips in this section. Each clip has 5 questions. Before each…" at bounding box center [296, 283] width 592 height 188
drag, startPoint x: 313, startPoint y: 246, endPoint x: 366, endPoint y: 242, distance: 53.0
click at [366, 242] on span "There are 3 audio clips in this section. Each clip has 5 questions. Before each…" at bounding box center [296, 283] width 592 height 188
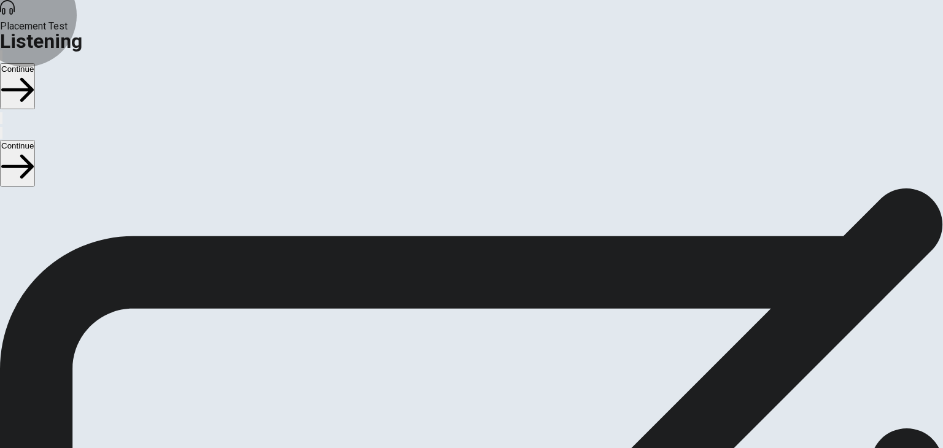
click at [35, 63] on button "Continue" at bounding box center [17, 86] width 35 height 46
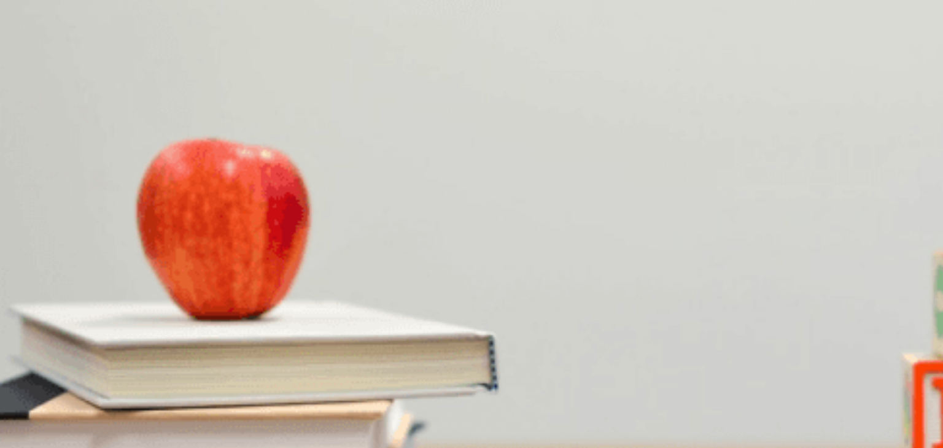
scroll to position [1134, 0]
click at [835, 406] on div "Question 1 What is the woman’s plan for the weekend? A She will avoid the resta…" at bounding box center [471, 339] width 943 height 302
click at [279, 233] on div "B" at bounding box center [192, 237] width 173 height 9
drag, startPoint x: 837, startPoint y: 123, endPoint x: 834, endPoint y: 155, distance: 32.7
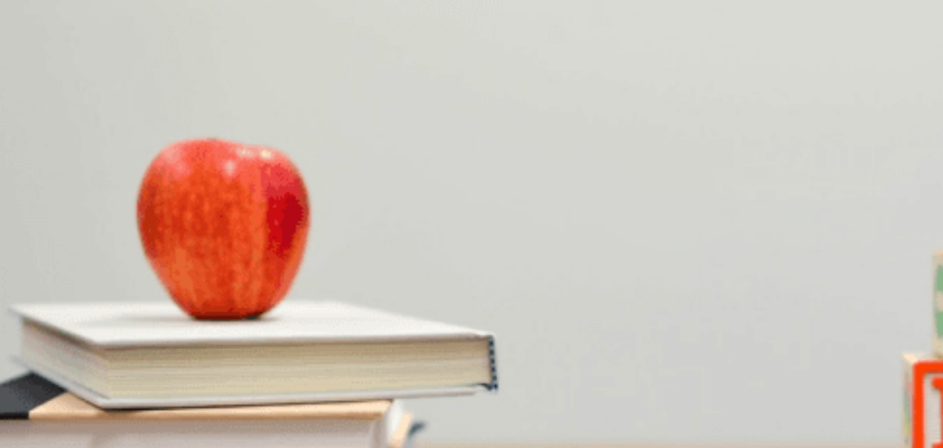
click at [834, 188] on div "Question 1 What is the woman’s plan for the weekend? A She will avoid the resta…" at bounding box center [471, 339] width 943 height 302
click at [248, 284] on button "C It was fantastic" at bounding box center [220, 294] width 56 height 21
click at [454, 346] on span "They let you choose your spice level" at bounding box center [388, 350] width 132 height 9
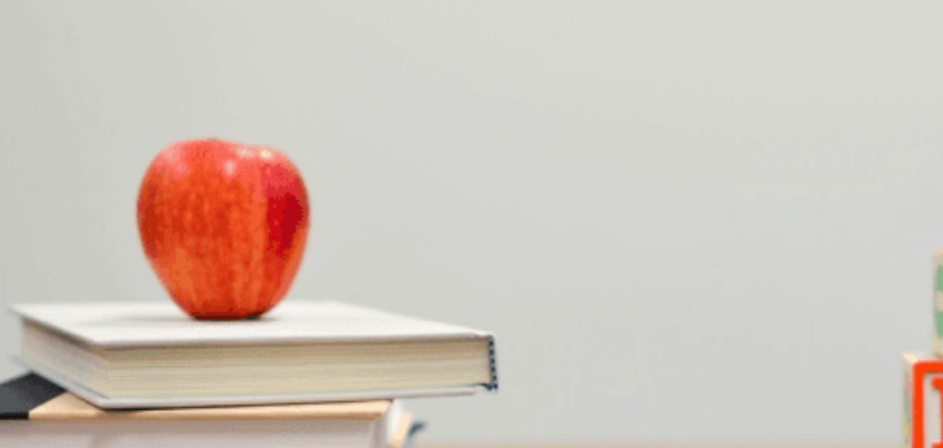
scroll to position [923, 0]
click at [105, 387] on button "A She prefers smaller portions" at bounding box center [52, 397] width 105 height 21
click at [18, 398] on button "A [DEMOGRAPHIC_DATA]" at bounding box center [9, 408] width 18 height 21
click at [35, 63] on button "Continue" at bounding box center [17, 86] width 35 height 46
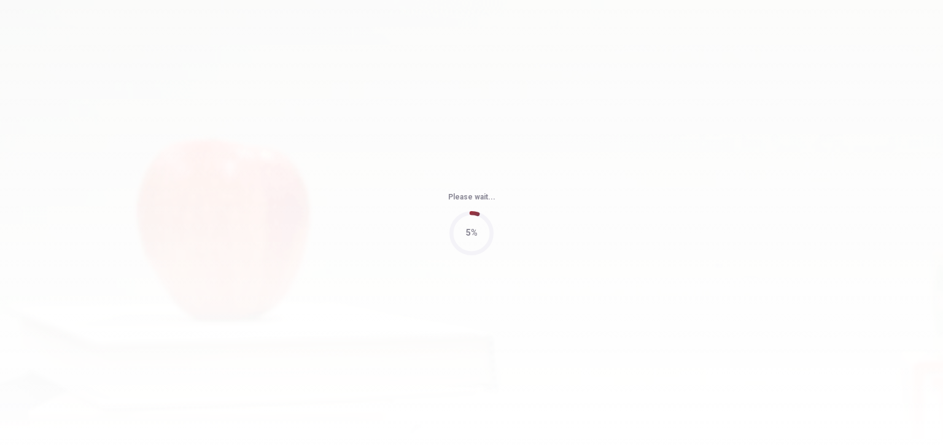
type input "80"
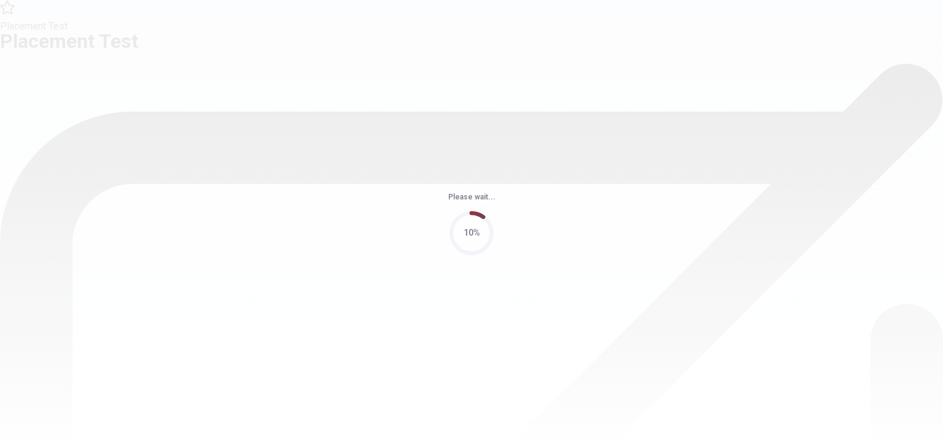
scroll to position [0, 0]
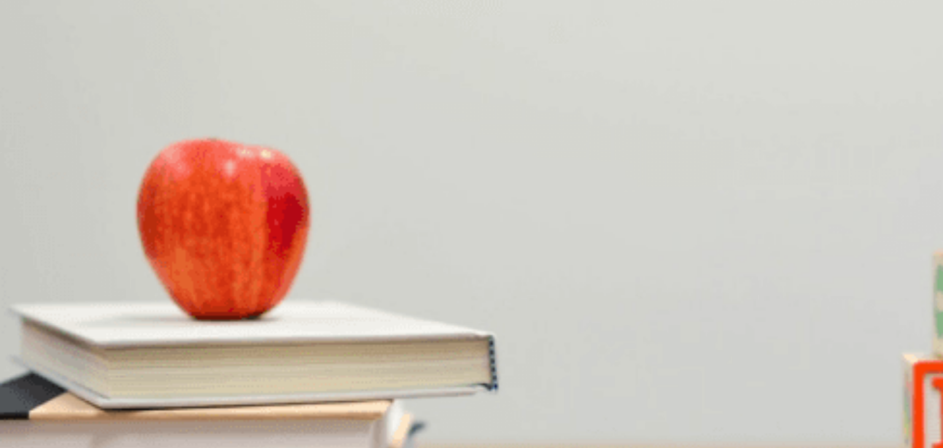
drag, startPoint x: 412, startPoint y: 128, endPoint x: 522, endPoint y: 131, distance: 109.3
click at [522, 203] on div "Question 6 What is a downside of the outdoor option? A It depends on the weathe…" at bounding box center [471, 229] width 943 height 52
click at [1, 59] on icon "button" at bounding box center [1, 59] width 0 height 0
type input "12"
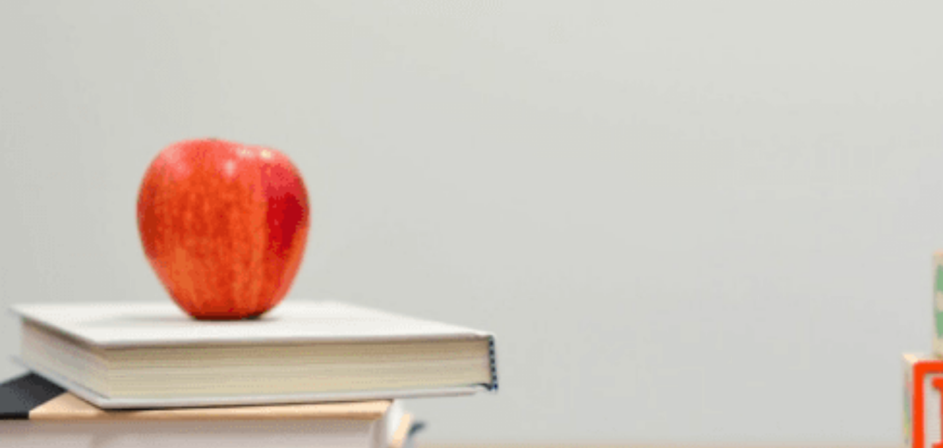
type input "0.1"
click at [659, 33] on span at bounding box center [659, 33] width 0 height 0
type input "14"
type input "0.2"
type input "14"
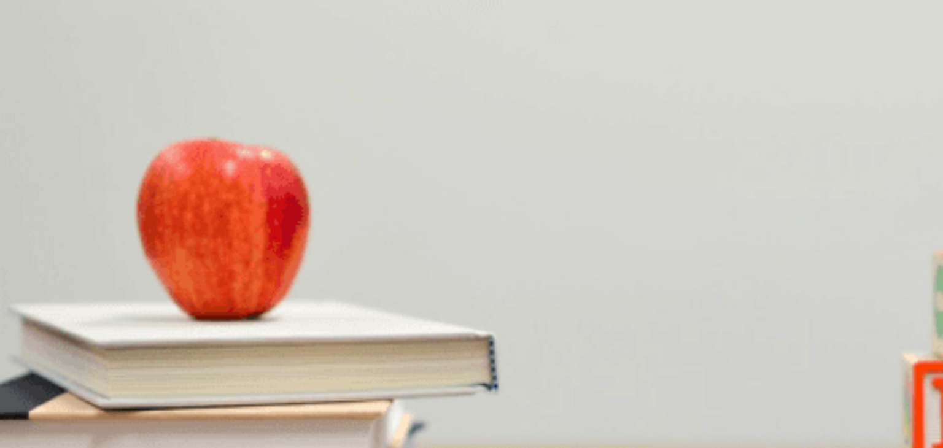
type input "0.3"
type input "14"
type input "0.4"
type input "14"
type input "0.5"
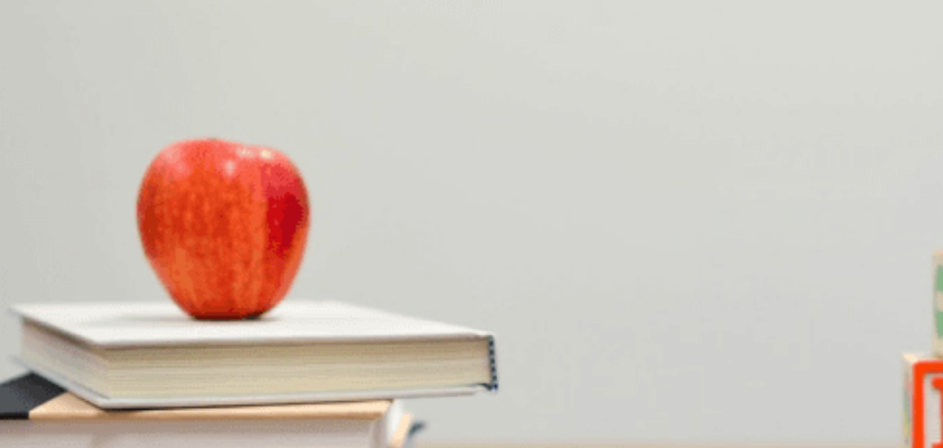
type input "14"
type input "0.6"
type input "14"
type input "0.7"
type input "14"
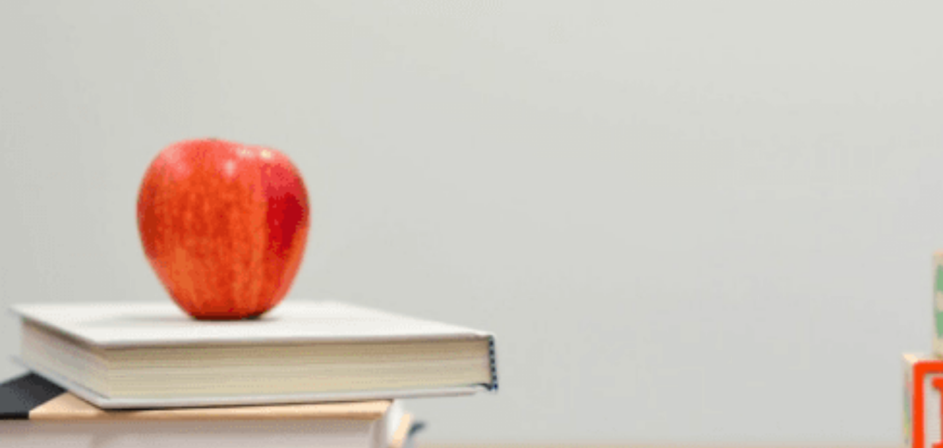
type input "0.8"
type input "14"
type input "0.9"
type input "14"
type input "1"
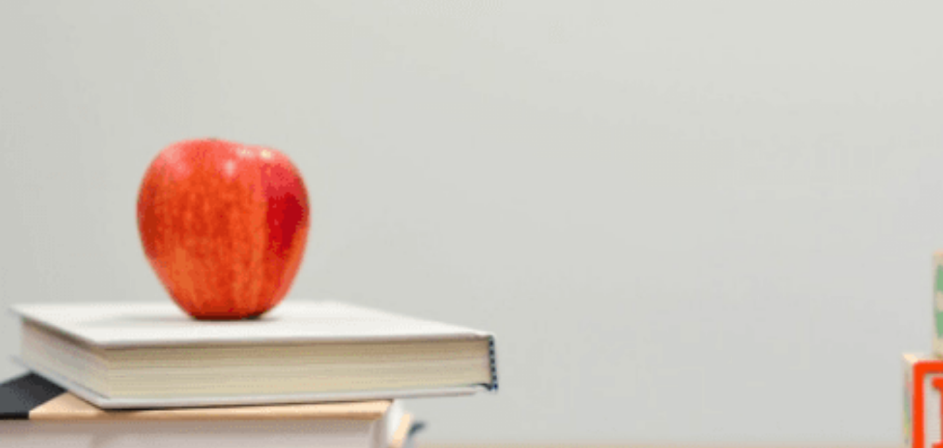
drag, startPoint x: 668, startPoint y: 41, endPoint x: 741, endPoint y: 44, distance: 72.5
click at [741, 44] on body "This site uses cookies, as explained in our Privacy Policy . If you agree to th…" at bounding box center [471, 224] width 943 height 448
drag, startPoint x: 837, startPoint y: 129, endPoint x: 834, endPoint y: 151, distance: 22.4
click at [834, 188] on div "Question 6 What is a downside of the outdoor option? A It depends on the weathe…" at bounding box center [471, 339] width 943 height 302
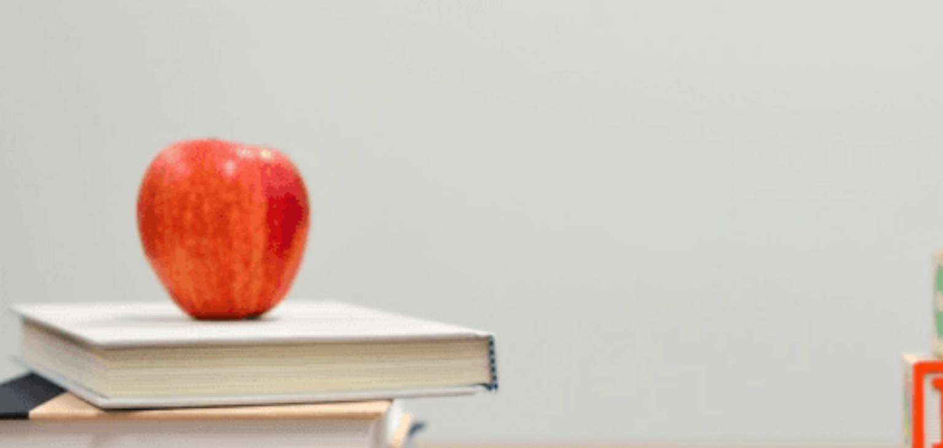
scroll to position [720, 0]
click at [817, 357] on div "Question 9 When will they present their proposal? A Next week B [DATE] C At the…" at bounding box center [471, 383] width 943 height 52
drag, startPoint x: 817, startPoint y: 306, endPoint x: 830, endPoint y: 326, distance: 24.0
click at [830, 326] on div "Question 6 What is a downside of the outdoor option? A It depends on the weathe…" at bounding box center [471, 332] width 943 height 258
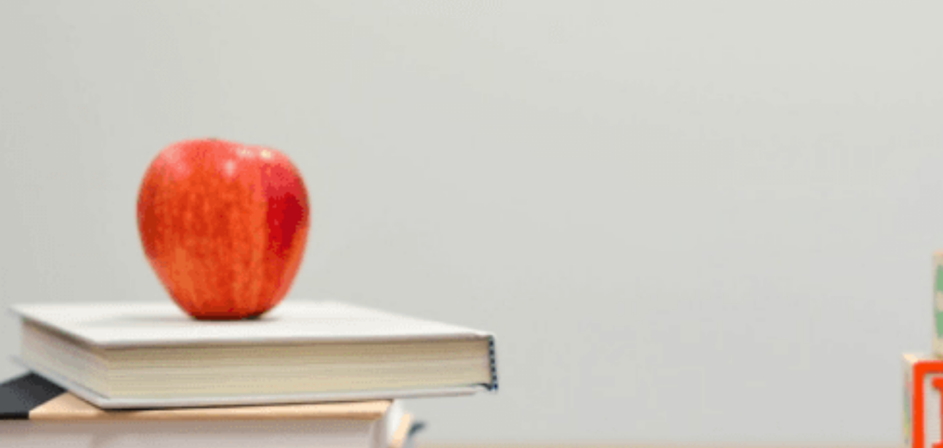
click at [161, 447] on span "A hiking trip or ropes course" at bounding box center [110, 453] width 101 height 9
click at [41, 387] on button "A Next week" at bounding box center [20, 397] width 41 height 21
click at [88, 335] on button "A Transportation and cost" at bounding box center [44, 345] width 88 height 21
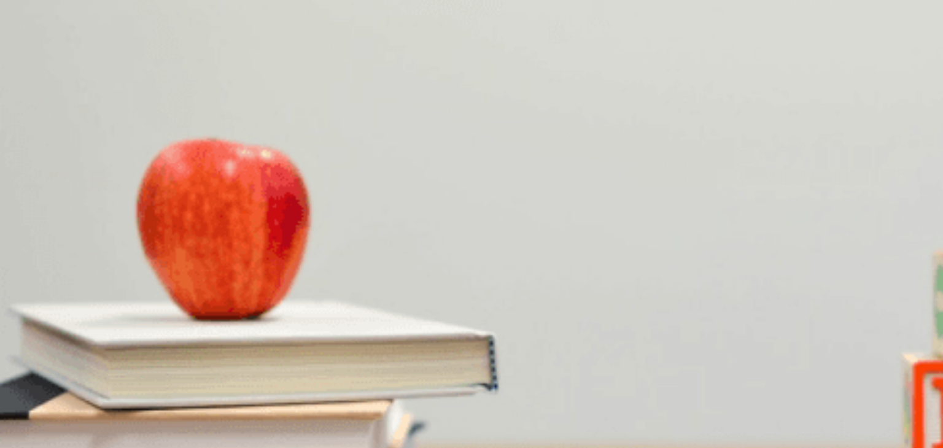
scroll to position [253, 0]
click at [117, 294] on span "A cooking class or escape room" at bounding box center [58, 298] width 115 height 9
click at [360, 253] on button "D It doesn’t involve teamwork" at bounding box center [309, 242] width 101 height 21
click at [35, 63] on button "Continue" at bounding box center [17, 86] width 35 height 46
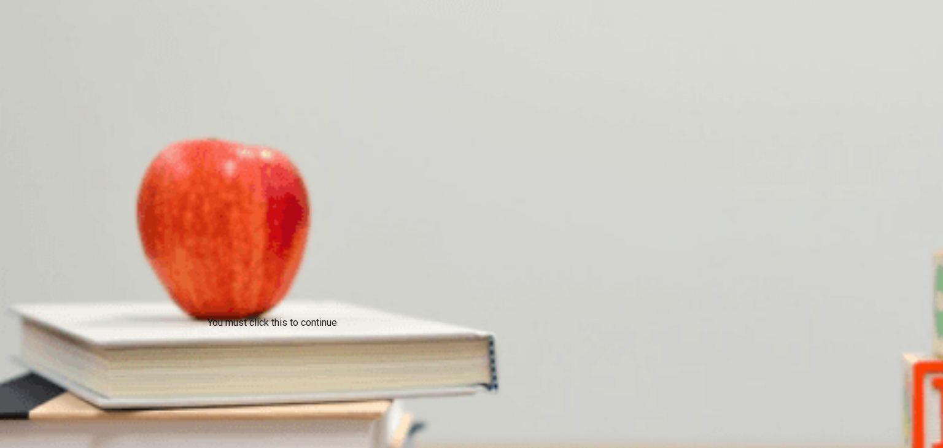
click at [335, 330] on div "You must click this to continue" at bounding box center [272, 322] width 130 height 15
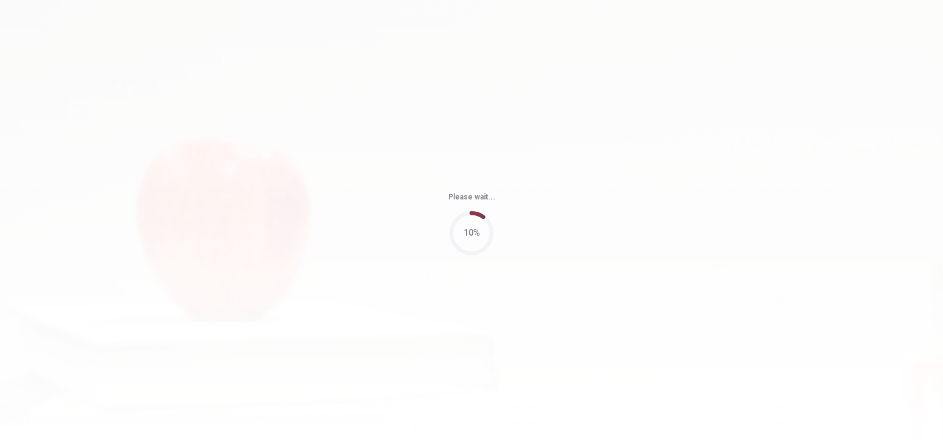
type input "81"
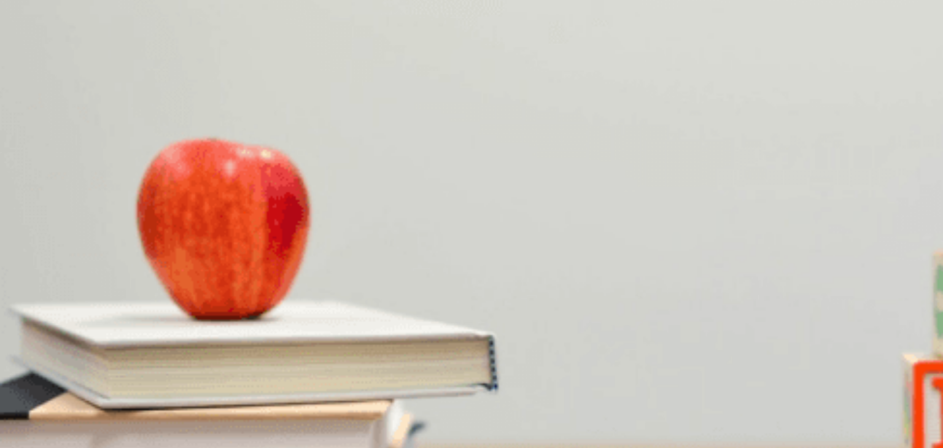
click at [1, 59] on icon "button" at bounding box center [1, 59] width 0 height 0
type input "2"
type input "0.2"
type input "3"
type input "0.1"
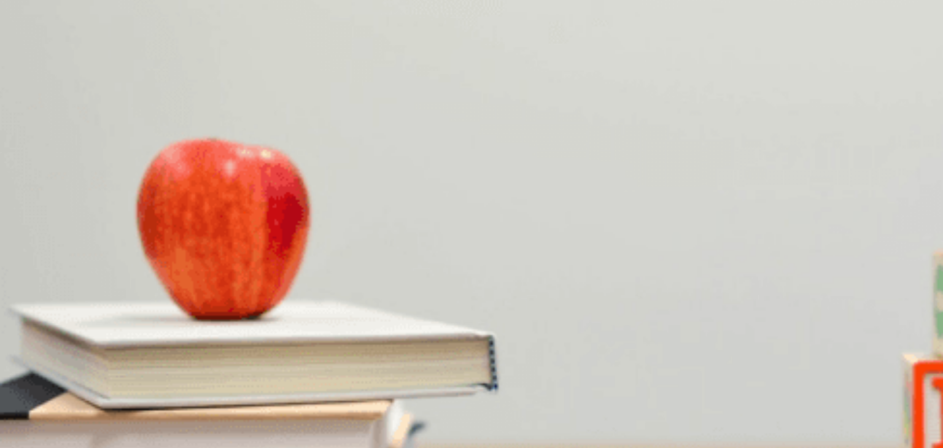
type input "3"
type input "0"
type input "3"
type input "0.1"
type input "4"
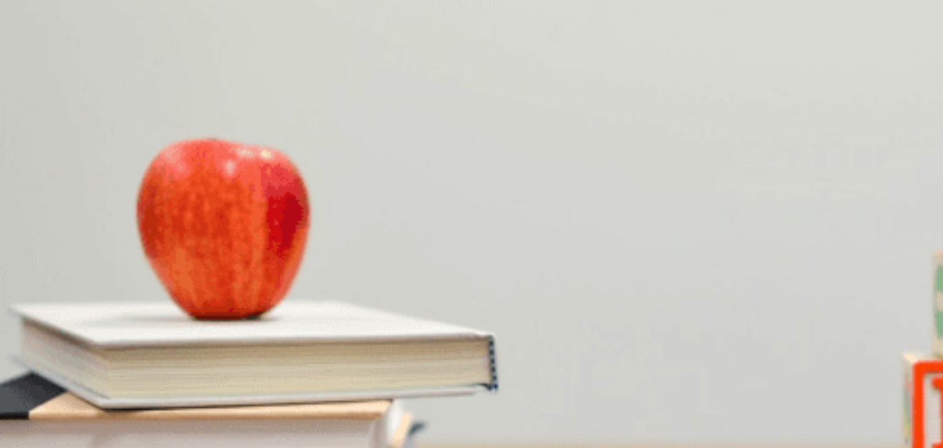
type input "0"
type input "4"
type input "0.1"
click at [659, 33] on span at bounding box center [659, 33] width 0 height 0
type input "4"
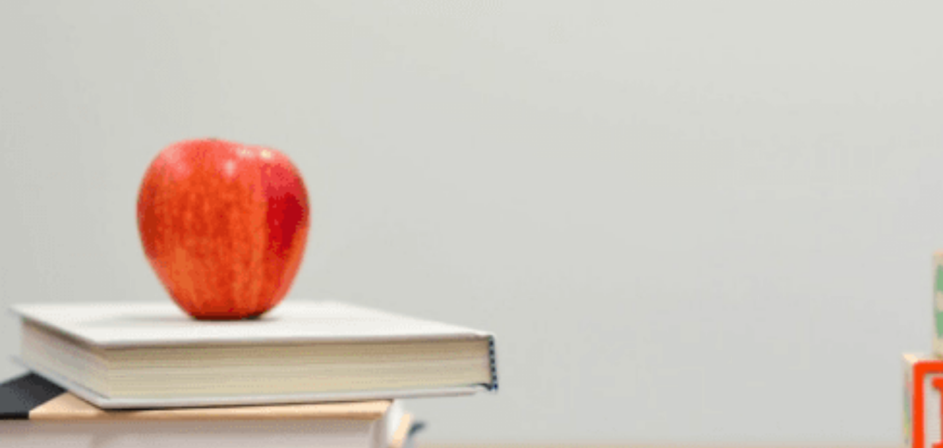
type input "0"
click at [659, 33] on span at bounding box center [659, 33] width 0 height 0
drag, startPoint x: 678, startPoint y: 23, endPoint x: 668, endPoint y: 42, distance: 21.4
click at [668, 42] on body "This site uses cookies, as explained in our Privacy Policy . If you agree to th…" at bounding box center [471, 224] width 943 height 448
type input "6"
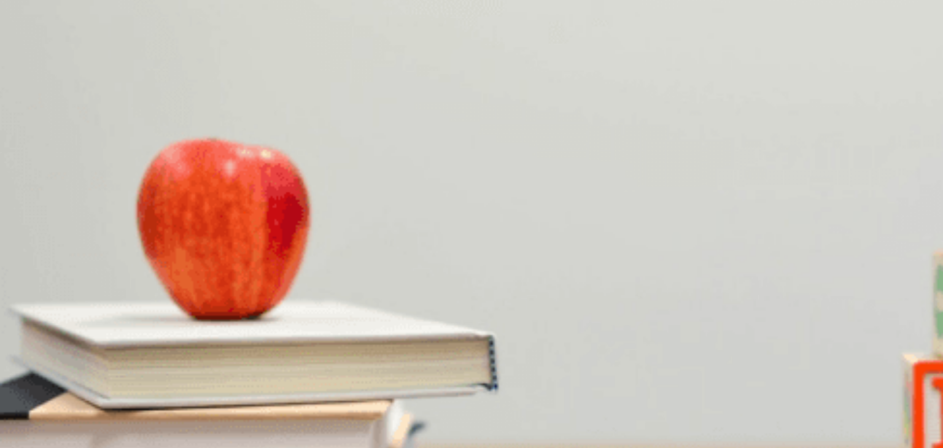
type input "0.1"
click at [659, 33] on span at bounding box center [659, 33] width 0 height 0
click at [842, 346] on div "Question 11 What concern does the man raise about the user-friendly software? A…" at bounding box center [471, 339] width 943 height 302
drag, startPoint x: 842, startPoint y: 346, endPoint x: 836, endPoint y: 342, distance: 6.6
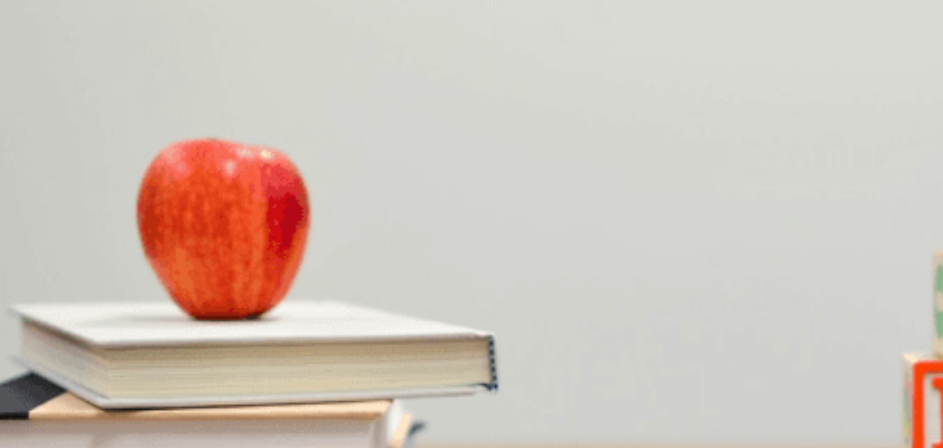
click at [836, 342] on div "Question 11 What concern does the man raise about the user-friendly software? A…" at bounding box center [471, 339] width 943 height 302
click at [836, 342] on div "Question 11 What concern does the man raise about the user-friendly software? A…" at bounding box center [471, 332] width 943 height 258
click at [832, 339] on div "Question 11 What concern does the man raise about the user-friendly software? A…" at bounding box center [471, 332] width 943 height 258
click at [842, 386] on div "Question 11 What concern does the man raise about the user-friendly software? A…" at bounding box center [471, 339] width 943 height 302
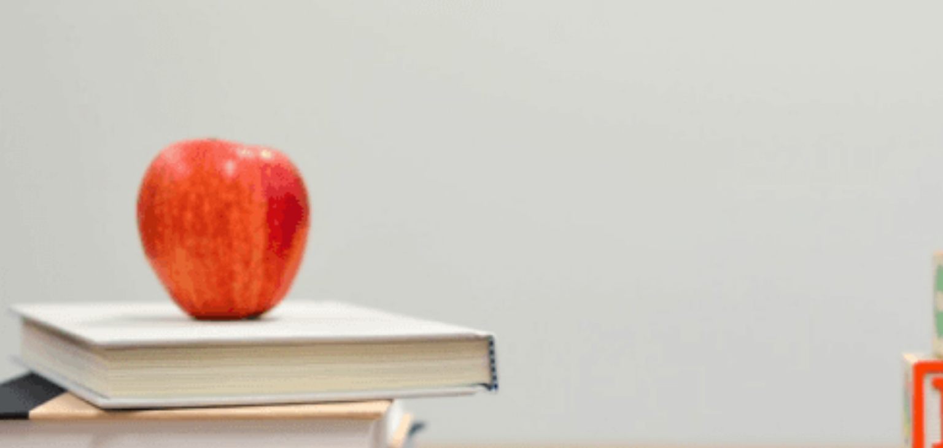
drag, startPoint x: 842, startPoint y: 386, endPoint x: 799, endPoint y: 74, distance: 315.3
click at [799, 188] on div "Question 11 What concern does the man raise about the user-friendly software? A…" at bounding box center [471, 339] width 943 height 302
click at [16, 61] on icon "button" at bounding box center [8, 66] width 15 height 11
type input "25"
type input "0.6"
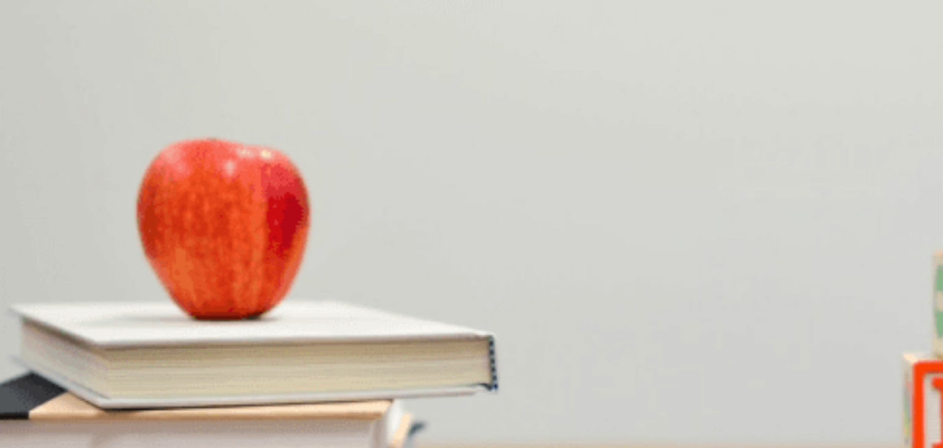
type input "25"
type input "0.7"
type input "25"
type input "0.8"
type input "25"
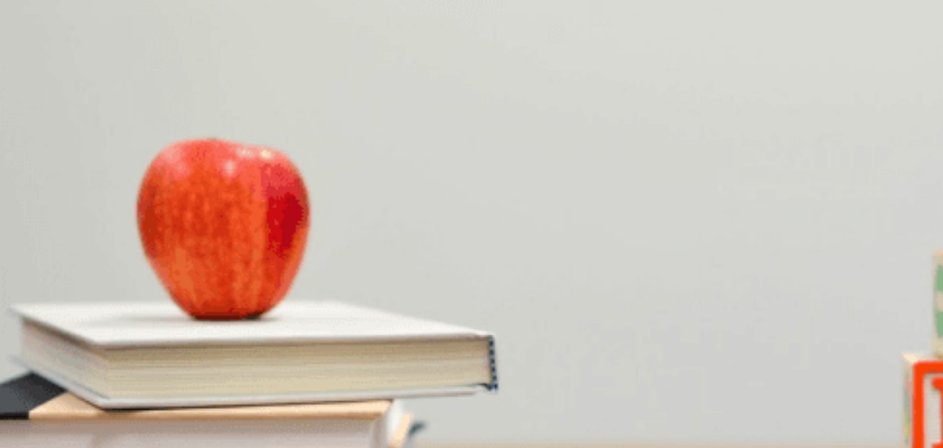
type input "1"
drag, startPoint x: 691, startPoint y: 46, endPoint x: 781, endPoint y: 45, distance: 90.2
click at [781, 45] on body "This site uses cookies, as explained in our Privacy Policy . If you agree to th…" at bounding box center [471, 224] width 943 height 448
drag, startPoint x: 838, startPoint y: 116, endPoint x: 840, endPoint y: 136, distance: 19.8
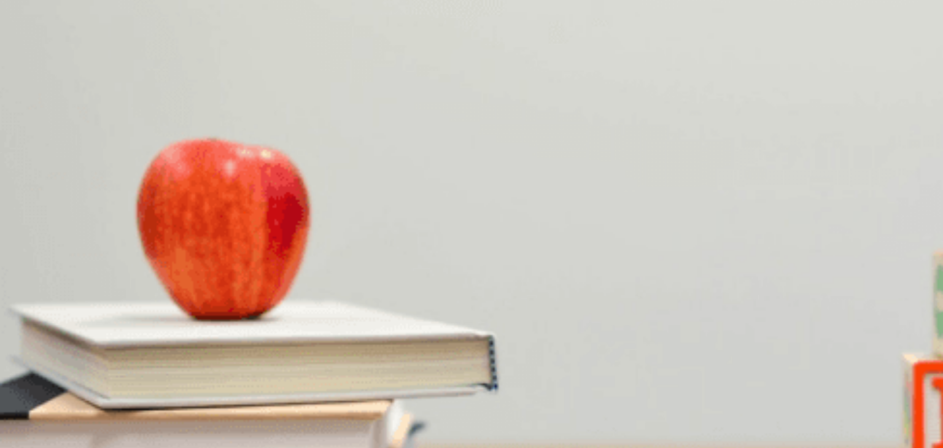
click at [840, 188] on div "Question 11 What concern does the man raise about the user-friendly software? A…" at bounding box center [471, 339] width 943 height 302
drag, startPoint x: 837, startPoint y: 290, endPoint x: 834, endPoint y: 298, distance: 8.2
click at [834, 298] on div "Question 11 What concern does the man raise about the user-friendly software? A…" at bounding box center [471, 339] width 943 height 302
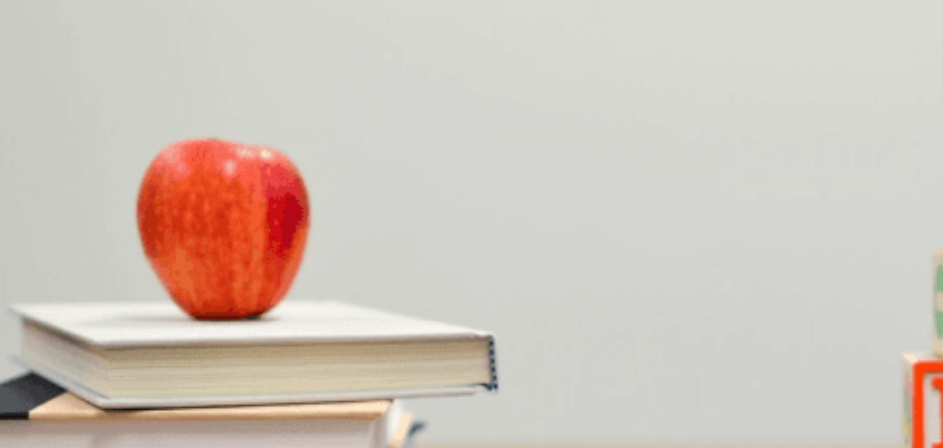
click at [2, 50] on button "button" at bounding box center [1, 56] width 2 height 12
type input "81"
type input "0.2"
click at [659, 33] on span at bounding box center [659, 33] width 0 height 0
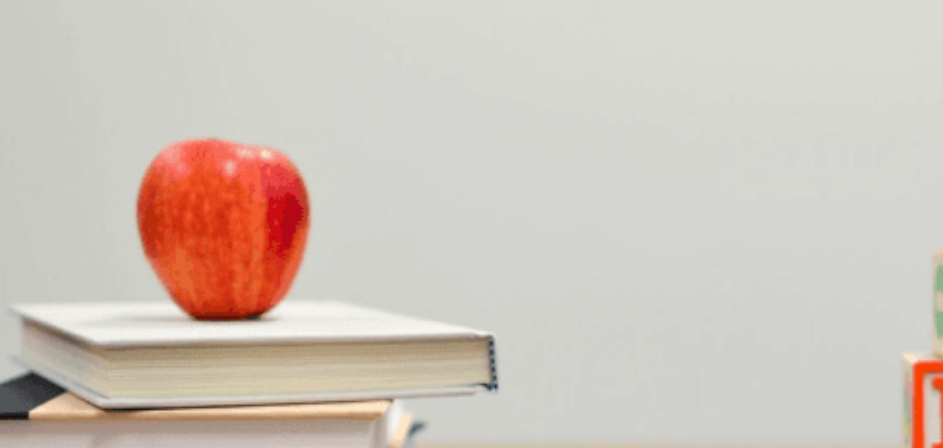
click at [84, 242] on span "Poor customer support" at bounding box center [42, 246] width 83 height 9
click at [143, 294] on span "Present the options to the team [DATE]" at bounding box center [72, 298] width 142 height 9
click at [95, 335] on button "A It’s not mobile-compatible" at bounding box center [47, 345] width 95 height 21
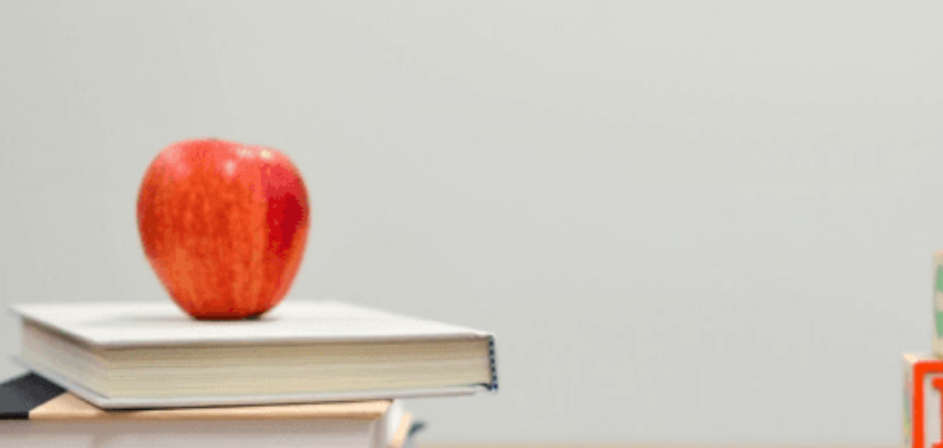
click at [249, 335] on button "C It has poor customer support" at bounding box center [195, 345] width 107 height 21
click at [579, 387] on div "A It’s too expensive B It’s not mobile-compatible C It doesn’t integrate with o…" at bounding box center [471, 398] width 943 height 22
click at [161, 387] on button "B It’s not mobile-compatible" at bounding box center [113, 397] width 95 height 21
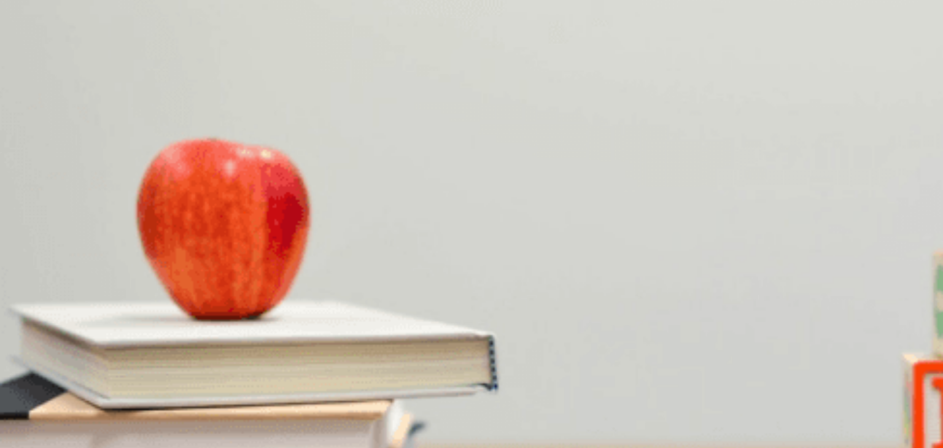
click at [79, 438] on button "D Three" at bounding box center [67, 448] width 24 height 21
click at [35, 63] on button "Continue" at bounding box center [17, 86] width 35 height 46
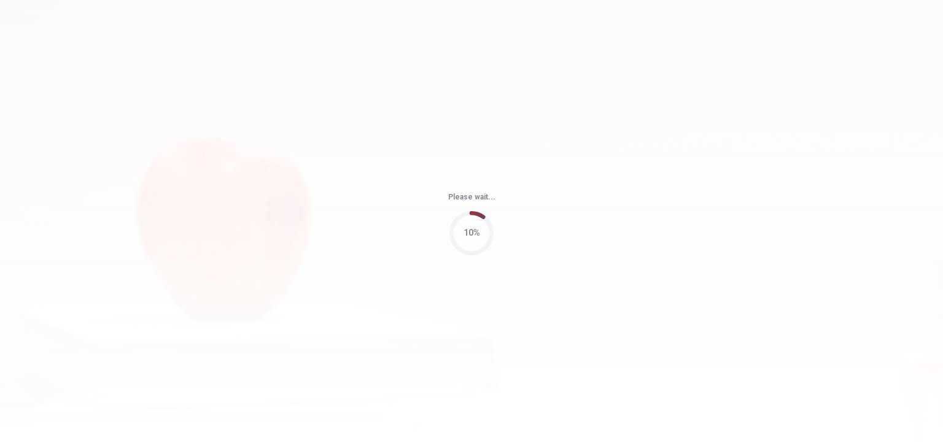
type input "100"
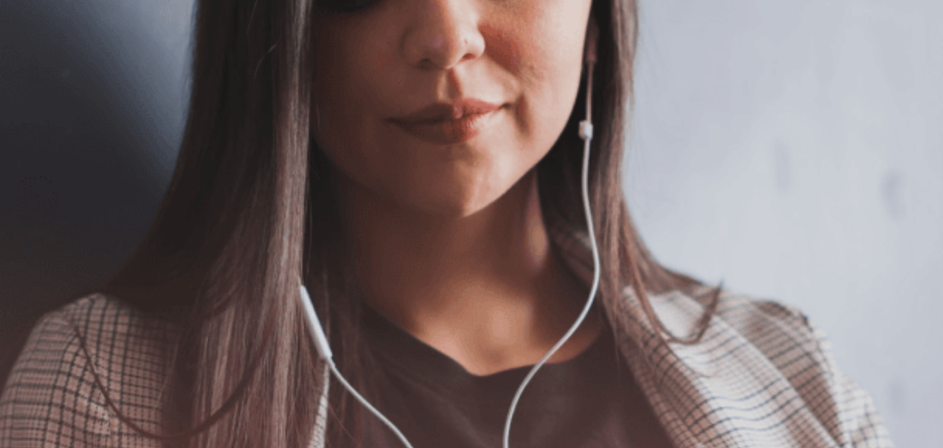
scroll to position [0, 0]
click at [35, 63] on button "Continue" at bounding box center [17, 86] width 35 height 46
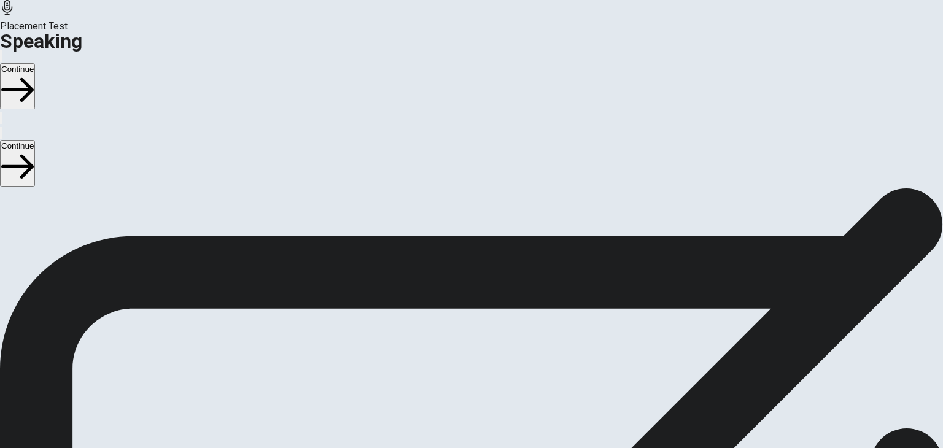
scroll to position [100, 0]
click at [458, 334] on button "Play Audio" at bounding box center [456, 340] width 2 height 12
type input "0.5"
click at [659, 33] on span at bounding box center [659, 33] width 0 height 0
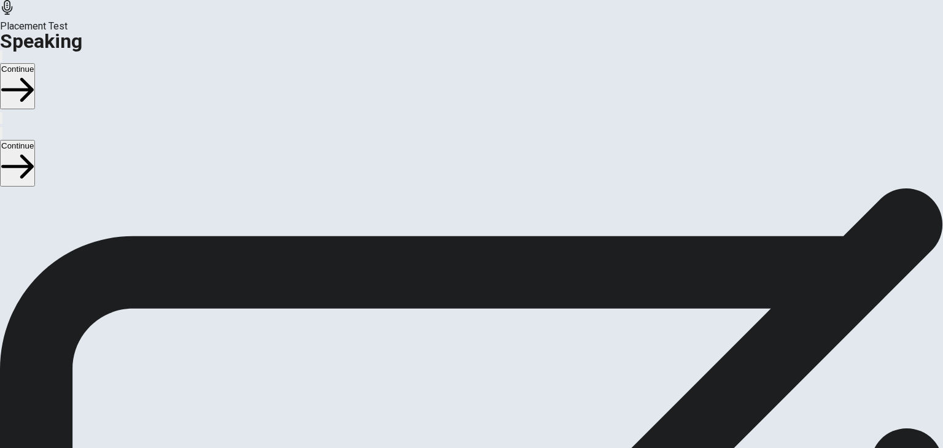
click at [35, 63] on button "Continue" at bounding box center [17, 86] width 35 height 46
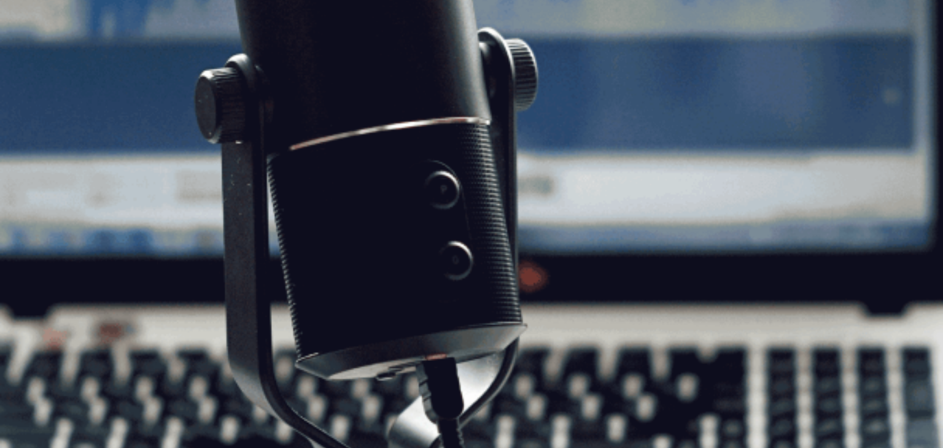
scroll to position [67, 0]
click at [35, 63] on button "Continue" at bounding box center [17, 86] width 35 height 46
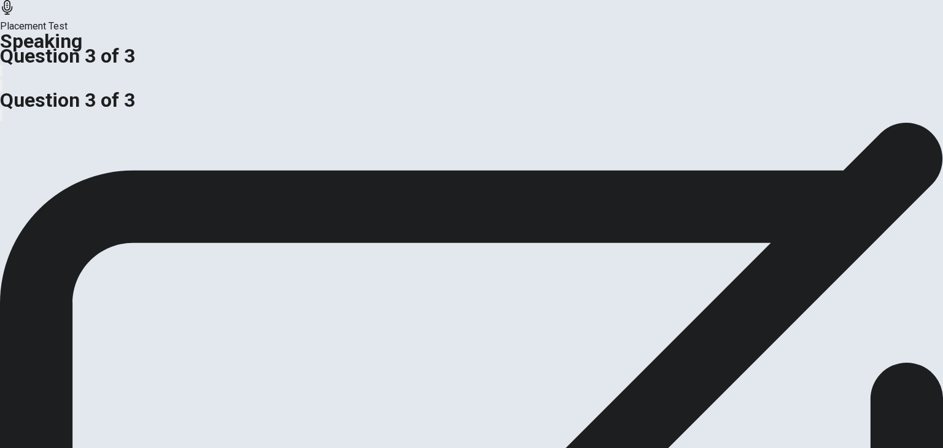
scroll to position [0, 0]
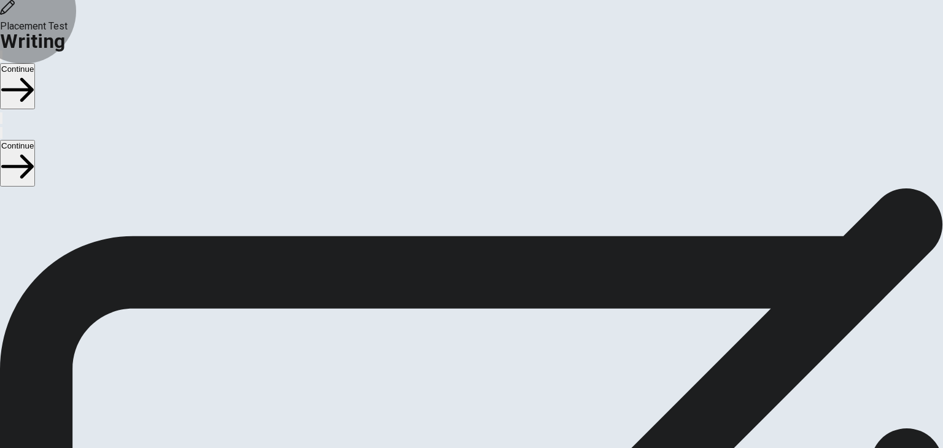
click at [35, 63] on button "Continue" at bounding box center [17, 86] width 35 height 46
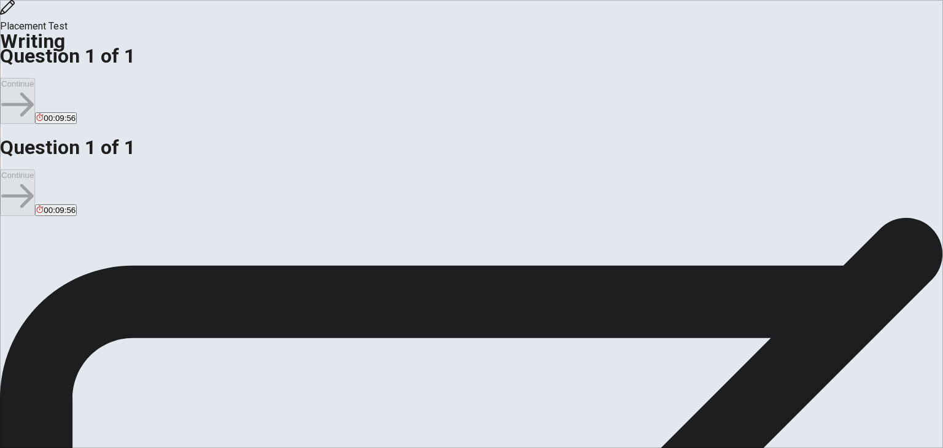
scroll to position [95, 0]
drag, startPoint x: 162, startPoint y: 325, endPoint x: 239, endPoint y: 339, distance: 78.1
click at [239, 404] on span "Write about a goal or ambition that you want to work toward and why." at bounding box center [185, 410] width 292 height 12
drag, startPoint x: 192, startPoint y: 373, endPoint x: 361, endPoint y: 350, distance: 171.0
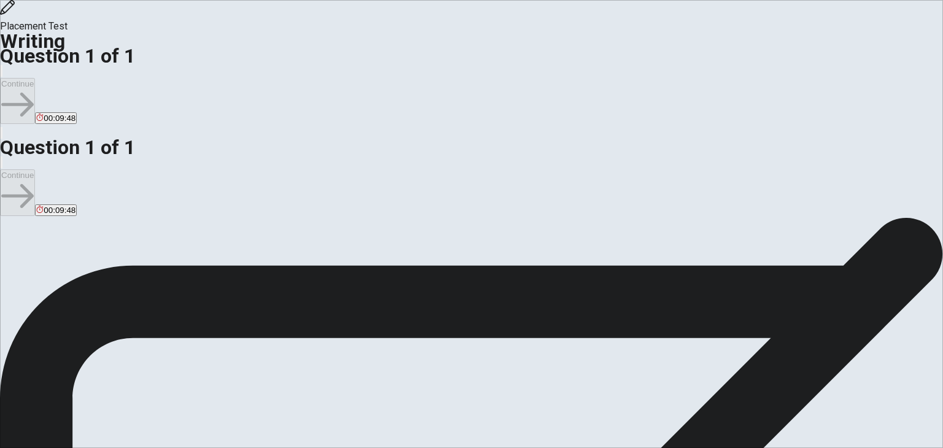
click at [361, 403] on div "Question Write about a goal or ambition that you want to work toward and why. G…" at bounding box center [471, 410] width 943 height 15
drag, startPoint x: 741, startPoint y: 126, endPoint x: 741, endPoint y: 153, distance: 27.0
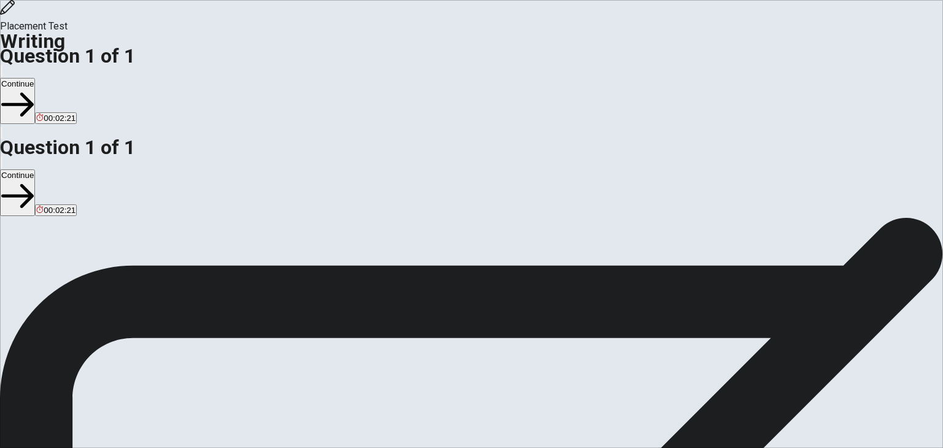
type textarea "Nowadays, my goal is study more and more some topics similar to my search on un…"
click at [35, 78] on button "Continue" at bounding box center [17, 101] width 35 height 46
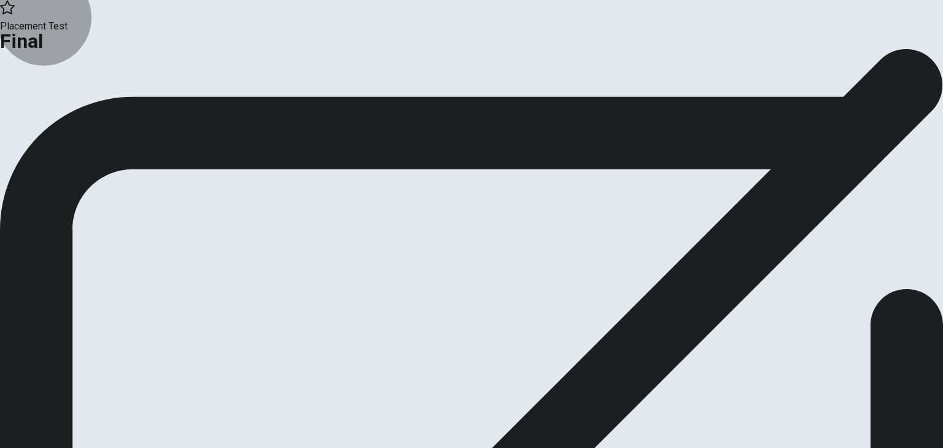
click at [50, 109] on button "Continue" at bounding box center [25, 101] width 50 height 17
